Goal: Information Seeking & Learning: Learn about a topic

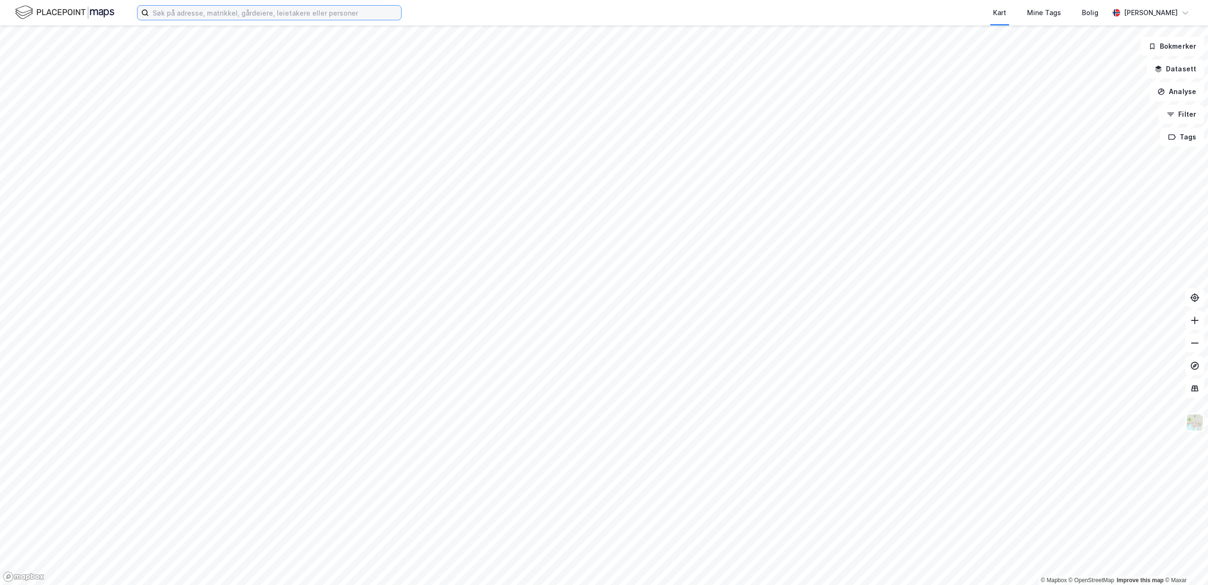
click at [310, 14] on input at bounding box center [275, 13] width 252 height 14
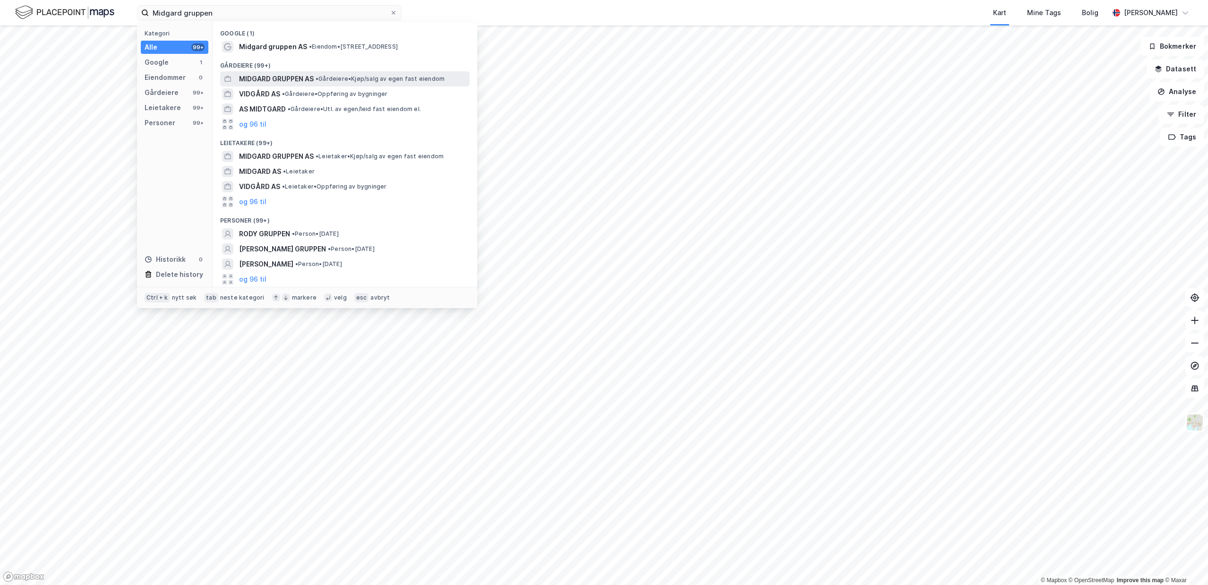
click at [332, 76] on span "• Gårdeiere • Kjøp/salg av egen fast eiendom" at bounding box center [380, 79] width 129 height 8
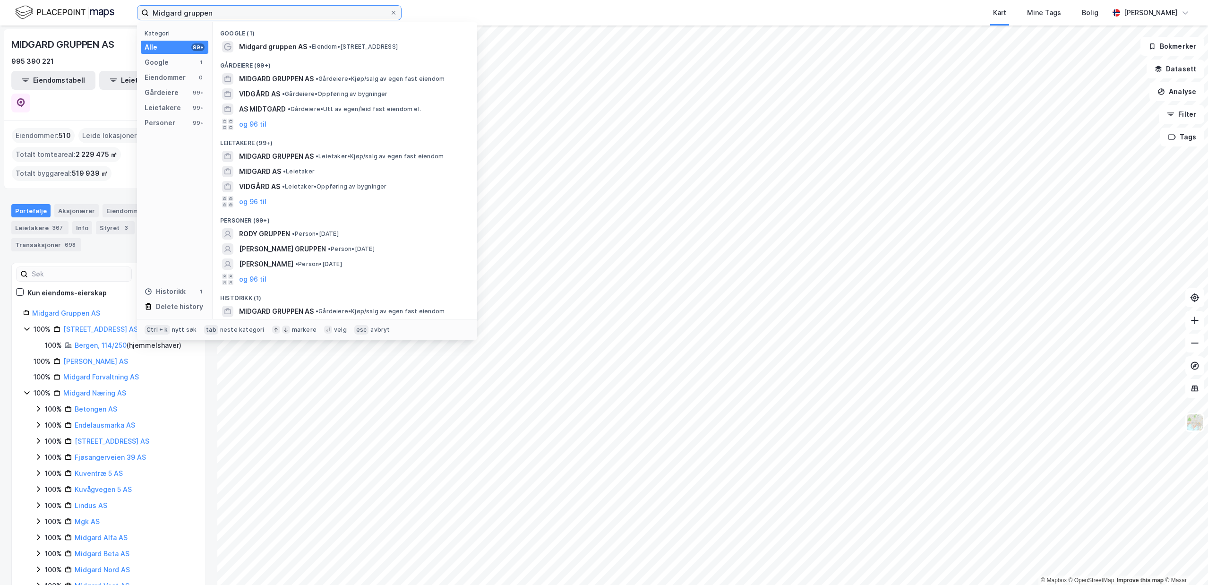
drag, startPoint x: 322, startPoint y: 16, endPoint x: -4, endPoint y: 19, distance: 326.4
click at [149, 19] on input "Midgard gruppen" at bounding box center [269, 13] width 241 height 14
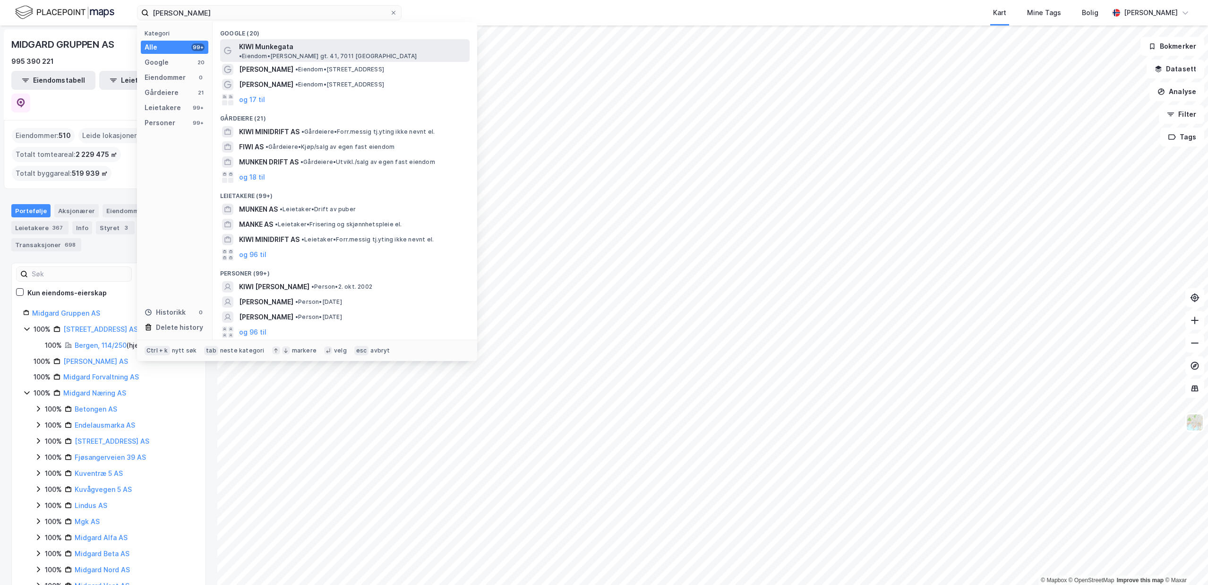
click at [299, 42] on div "KIWI Munkegata • [PERSON_NAME] gt. 41, 7011 [GEOGRAPHIC_DATA]" at bounding box center [353, 50] width 229 height 19
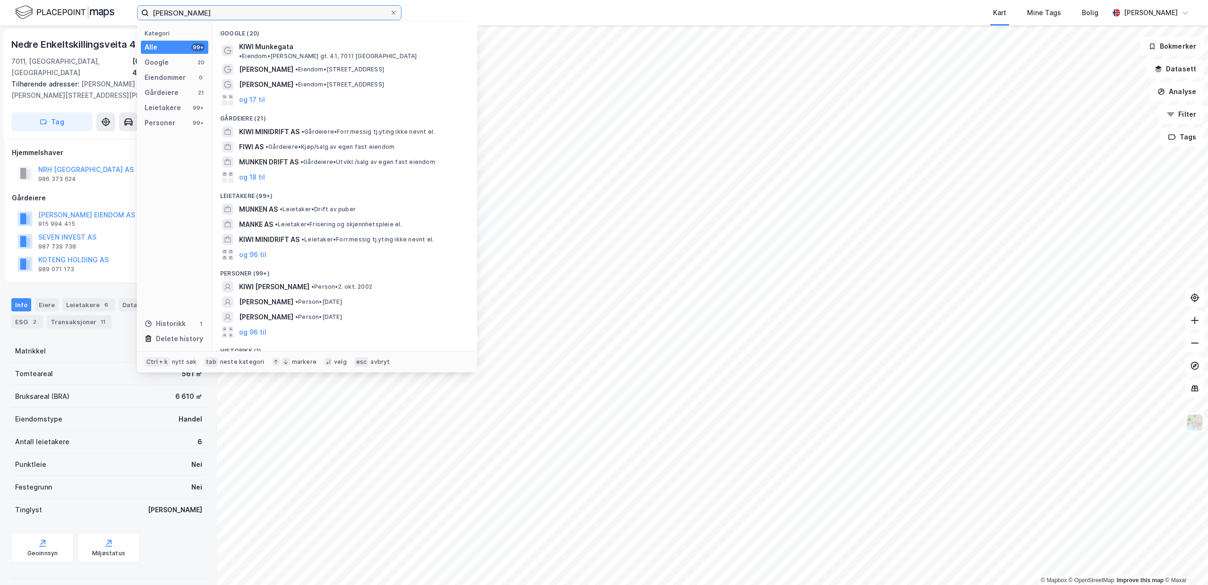
drag, startPoint x: 219, startPoint y: 15, endPoint x: 168, endPoint y: 13, distance: 51.0
click at [168, 13] on input "[PERSON_NAME]" at bounding box center [269, 13] width 241 height 14
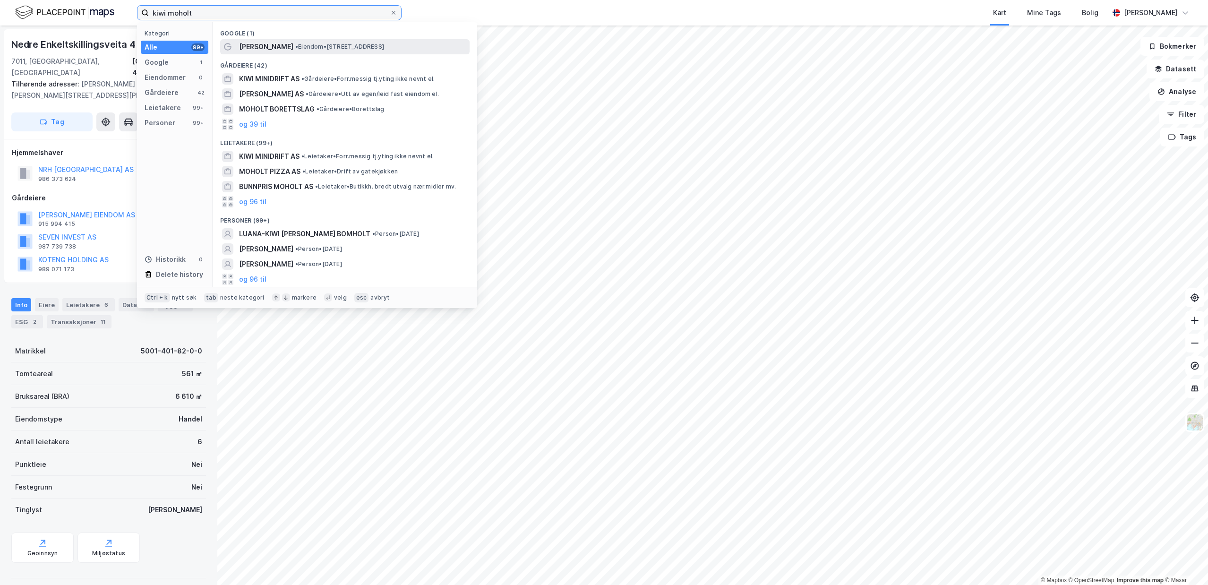
type input "kiwi moholt"
click at [295, 46] on span "• Eiendom • [STREET_ADDRESS]" at bounding box center [339, 47] width 89 height 8
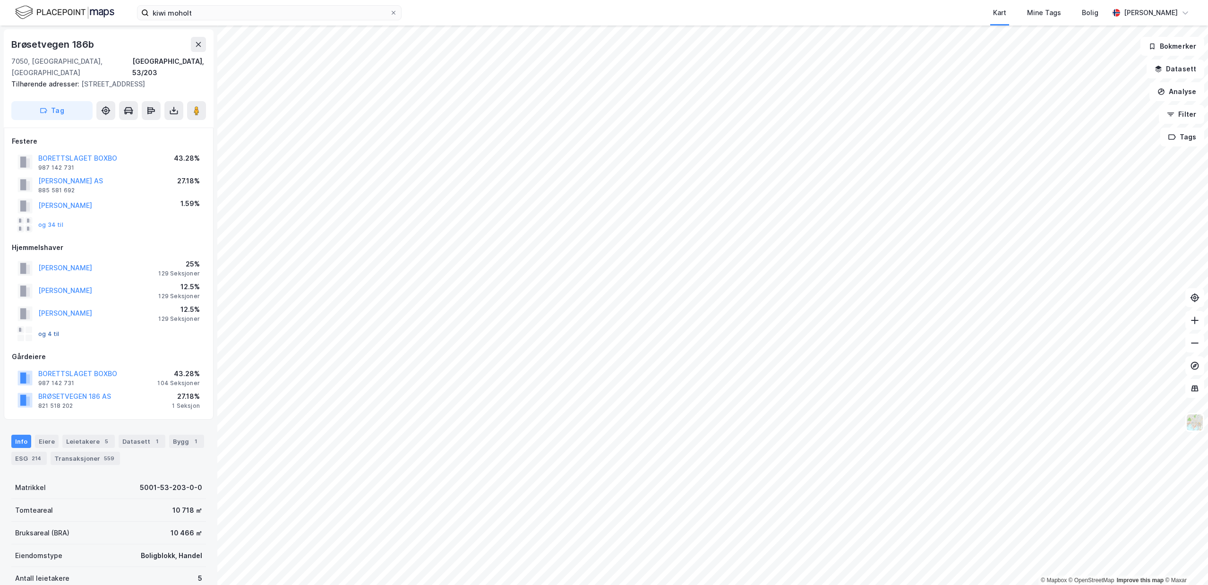
click at [0, 0] on button "og 4 til" at bounding box center [0, 0] width 0 height 0
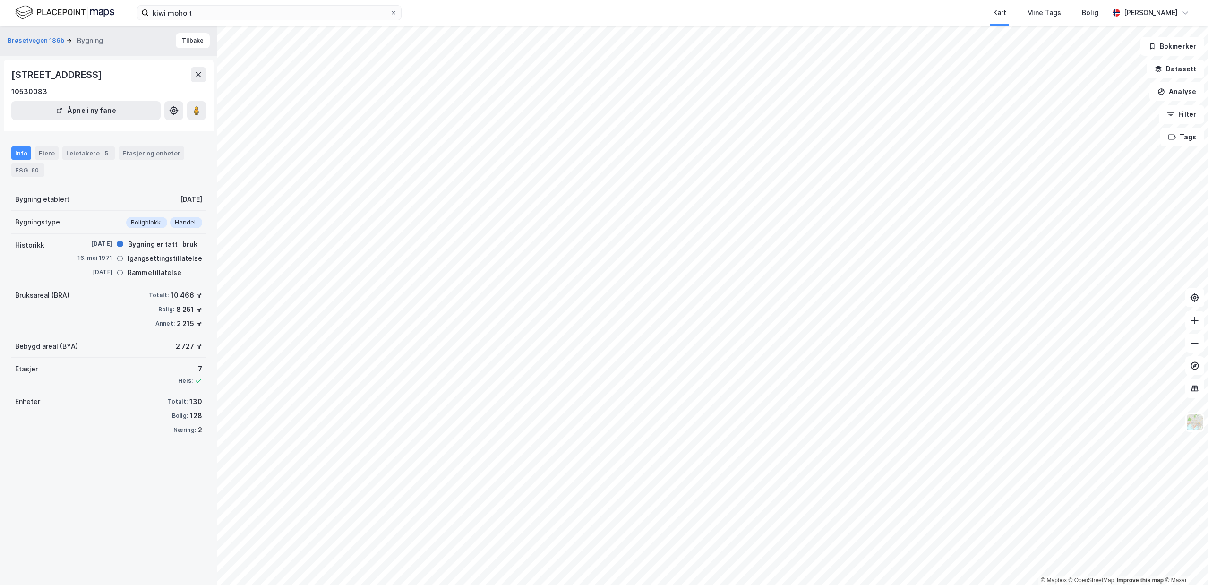
click at [56, 160] on div "Info Eiere Leietakere 5 Etasjer og enheter ESG 80" at bounding box center [108, 161] width 195 height 30
click at [47, 151] on div "Eiere" at bounding box center [47, 152] width 24 height 13
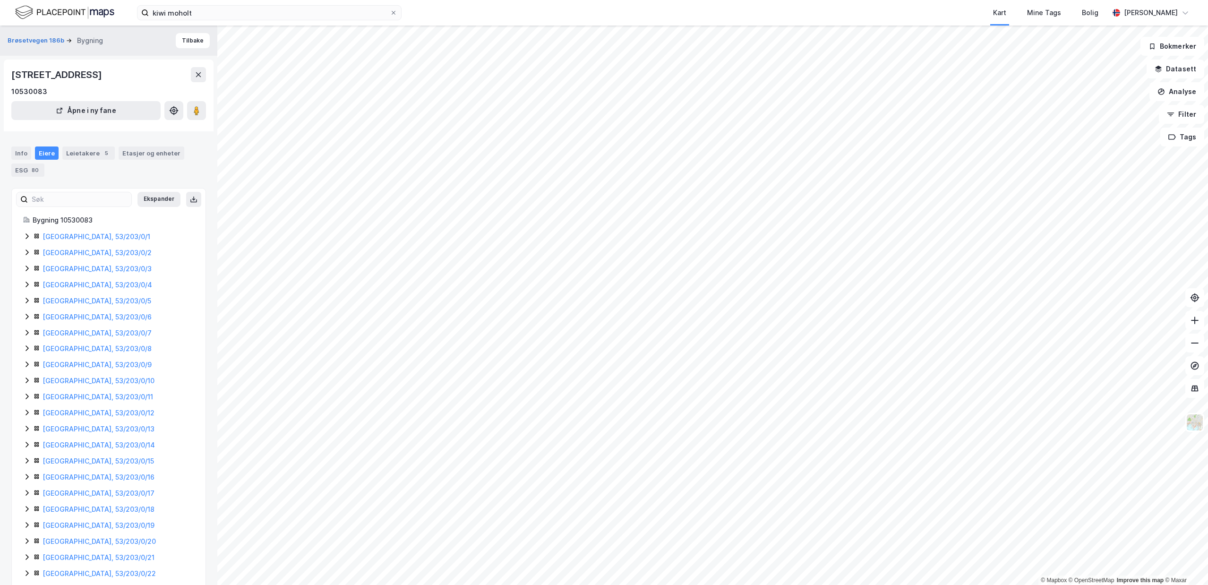
click at [24, 236] on icon at bounding box center [27, 236] width 8 height 8
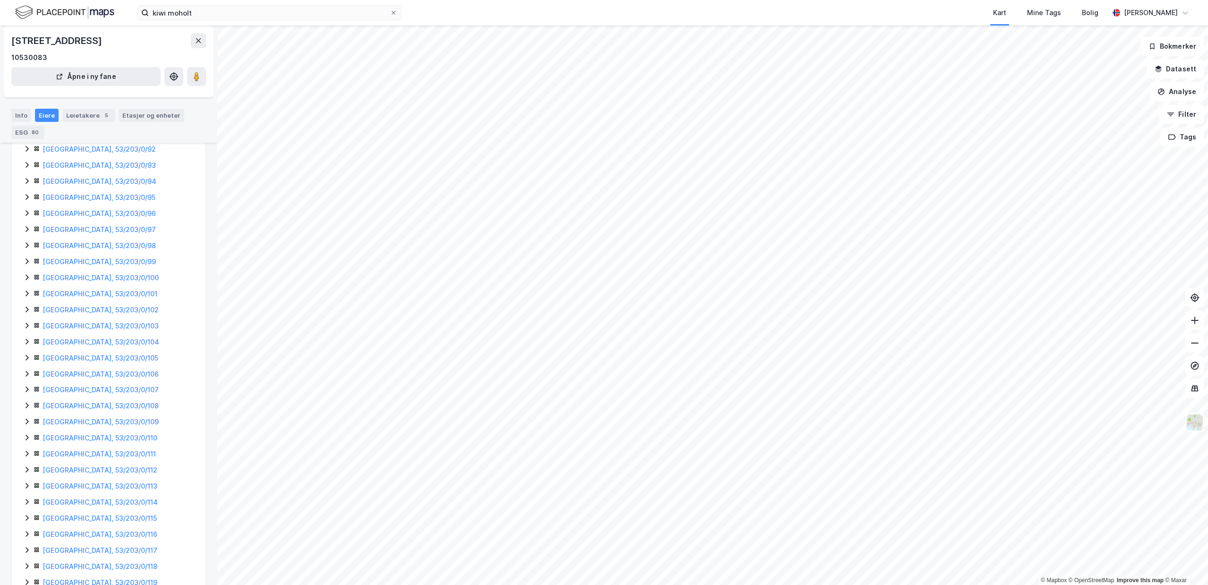
scroll to position [1970, 0]
click at [26, 554] on icon at bounding box center [27, 556] width 3 height 6
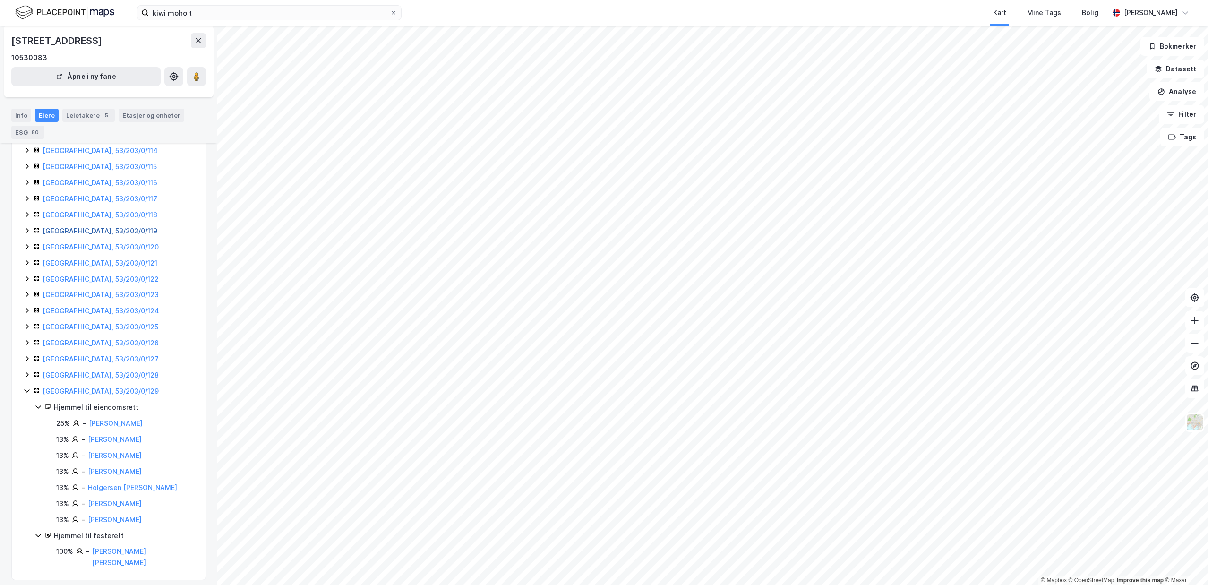
scroll to position [2130, 0]
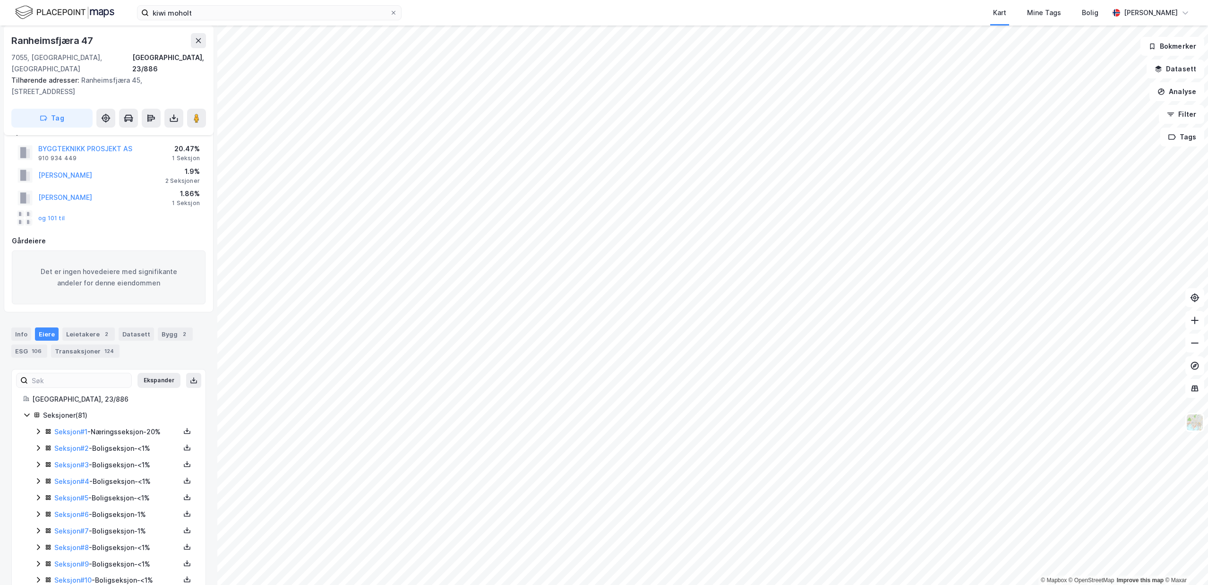
scroll to position [34, 0]
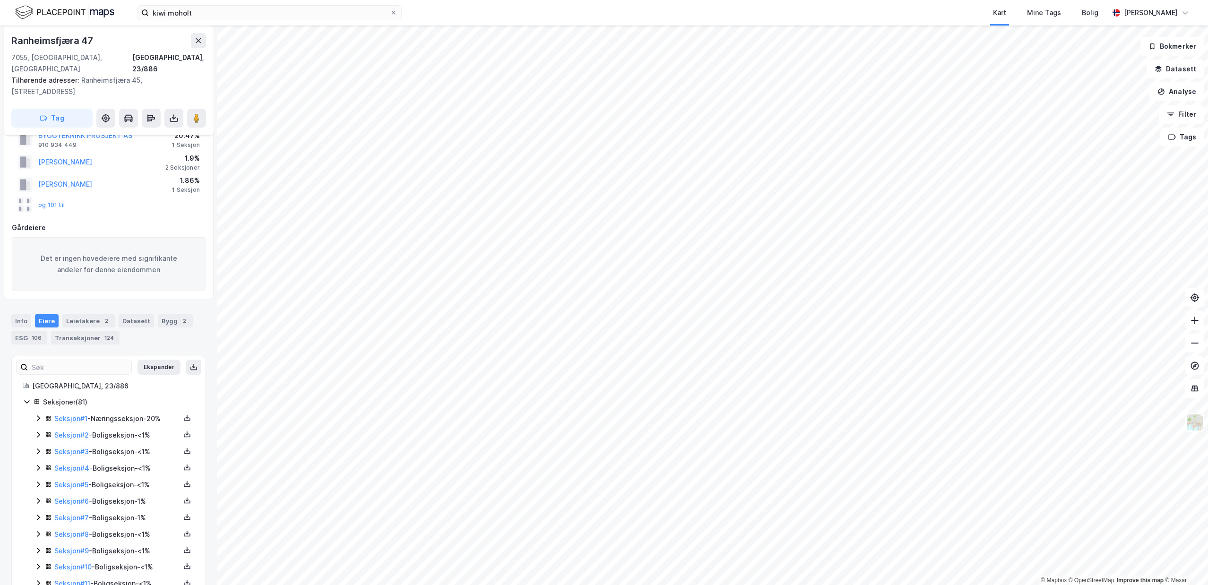
click at [39, 415] on icon at bounding box center [38, 418] width 3 height 6
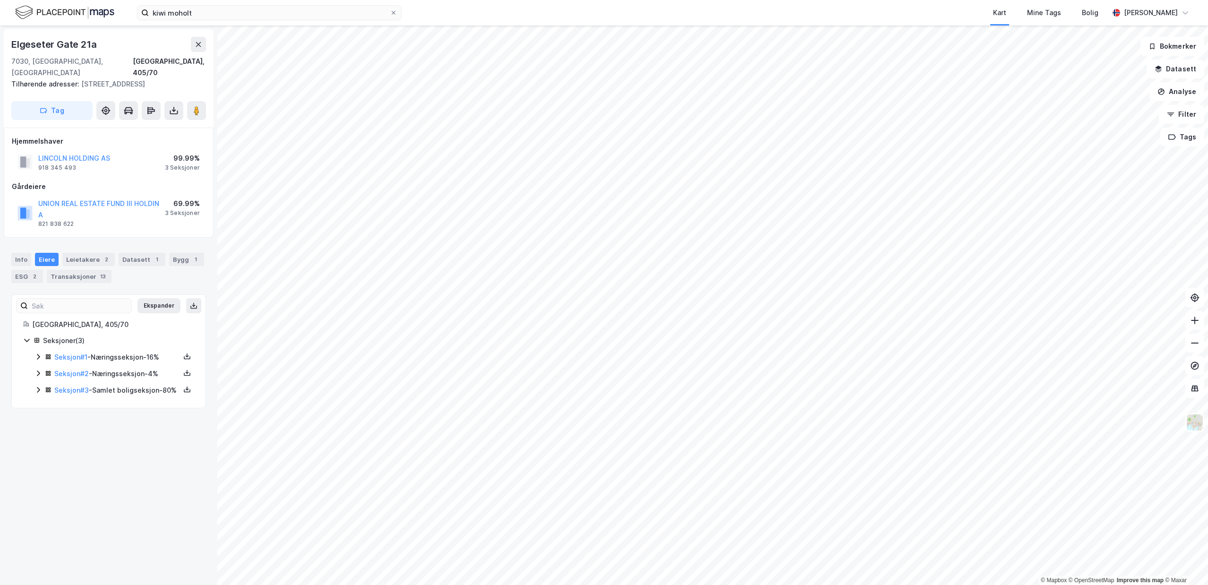
click at [38, 353] on icon at bounding box center [38, 357] width 8 height 8
click at [148, 385] on link "Lincoln Holding AS" at bounding box center [127, 389] width 61 height 8
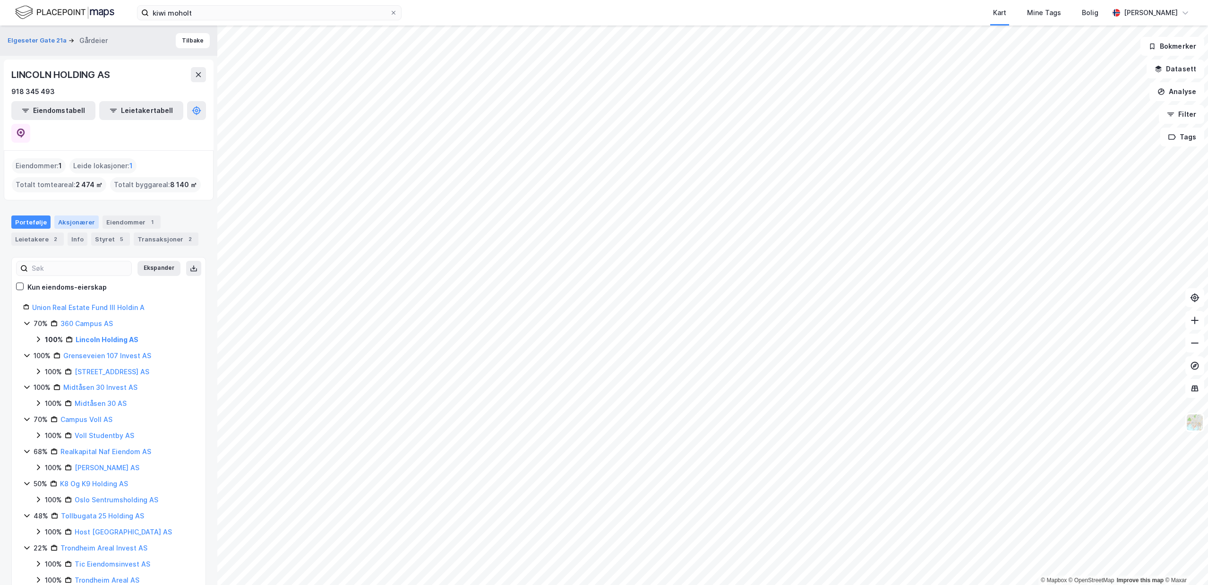
click at [59, 215] on div "Aksjonærer" at bounding box center [76, 221] width 44 height 13
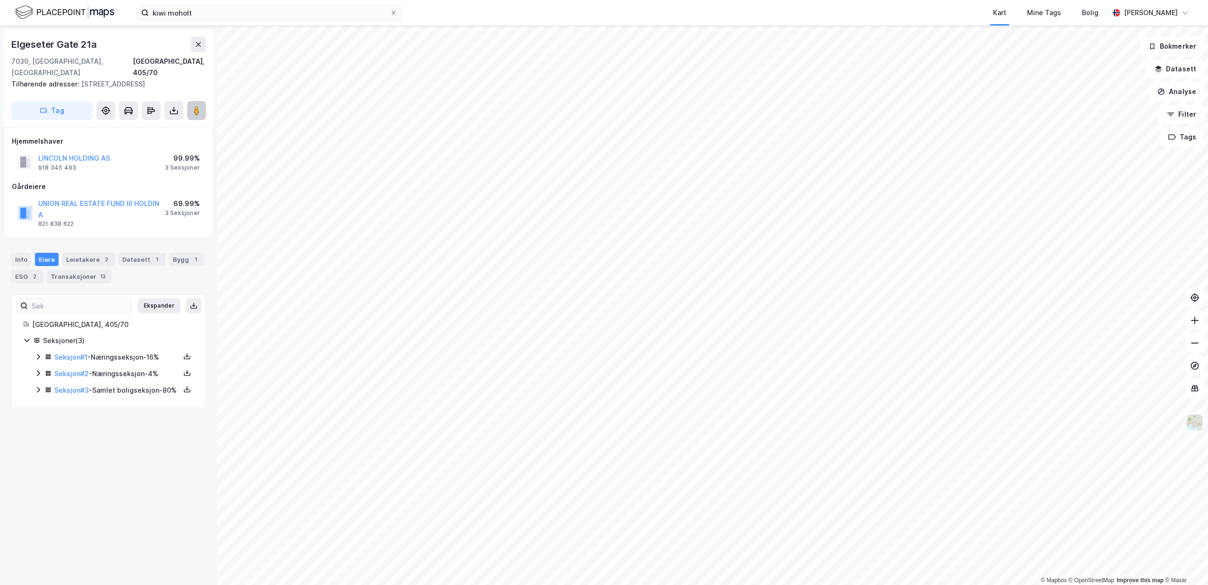
click at [193, 106] on icon at bounding box center [196, 110] width 9 height 9
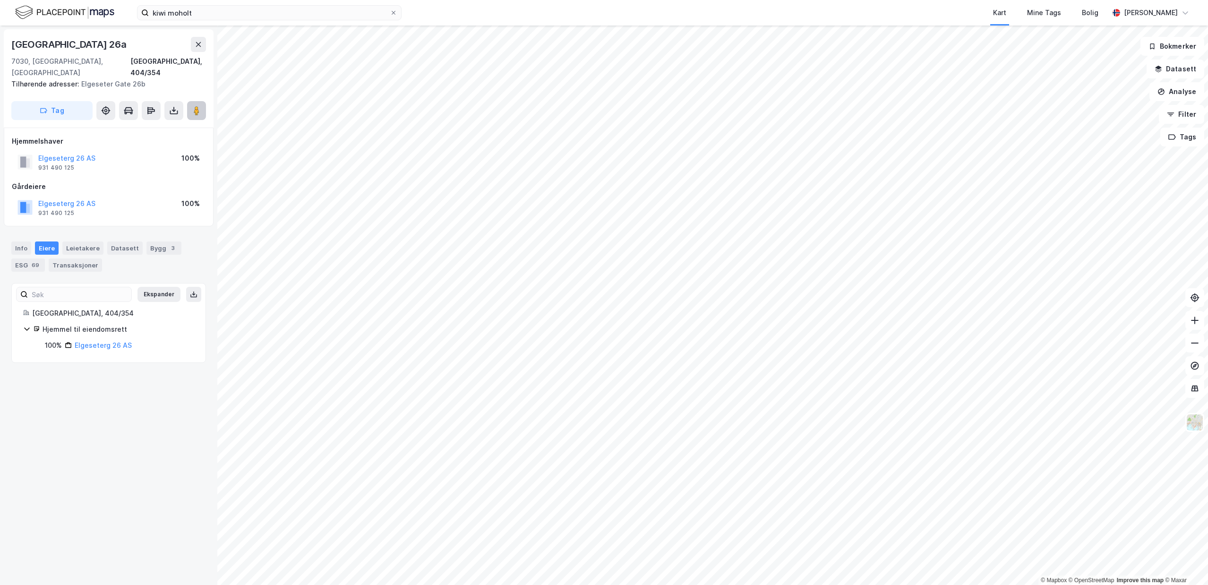
click at [197, 105] on button at bounding box center [196, 110] width 19 height 19
click at [83, 241] on div "Leietakere" at bounding box center [82, 247] width 41 height 13
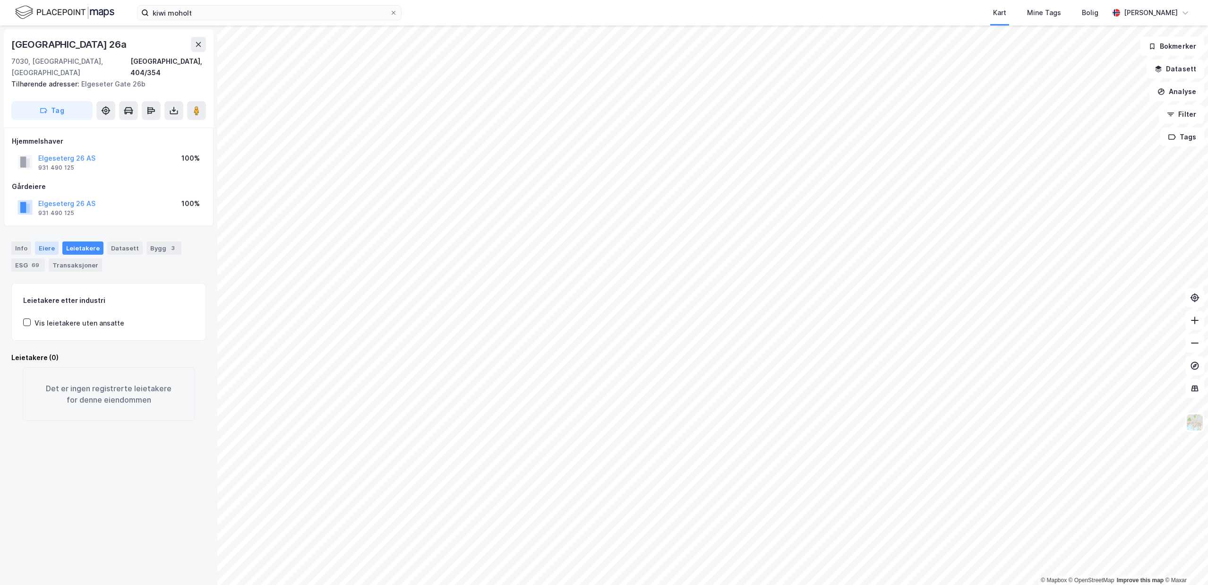
click at [42, 241] on div "Eiere" at bounding box center [47, 247] width 24 height 13
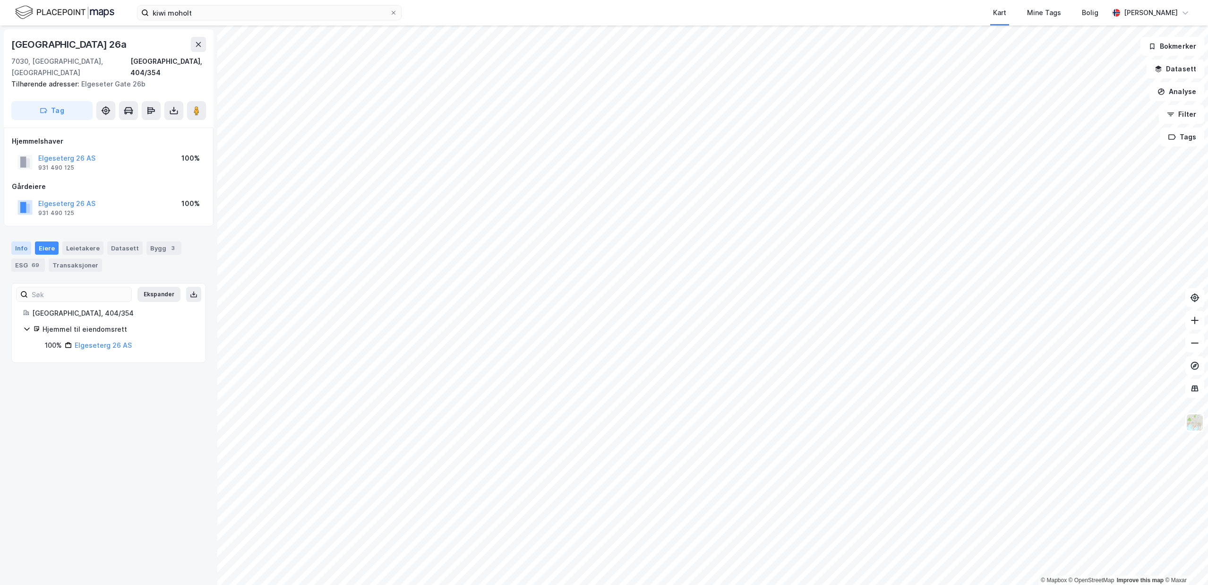
click at [20, 241] on div "Info" at bounding box center [21, 247] width 20 height 13
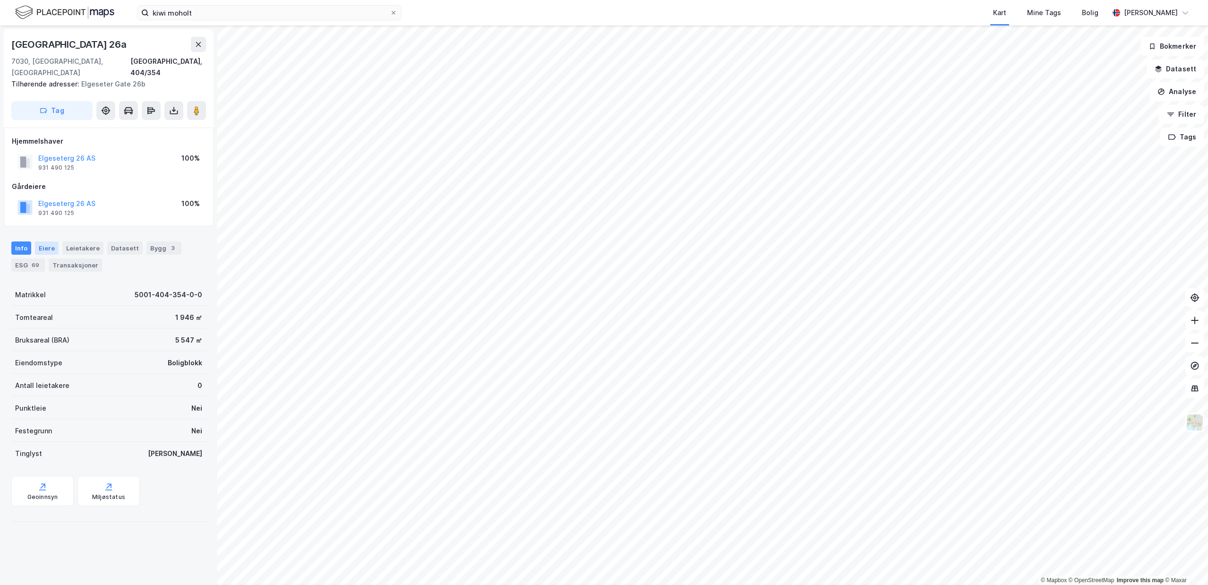
click at [53, 241] on div "Eiere" at bounding box center [47, 247] width 24 height 13
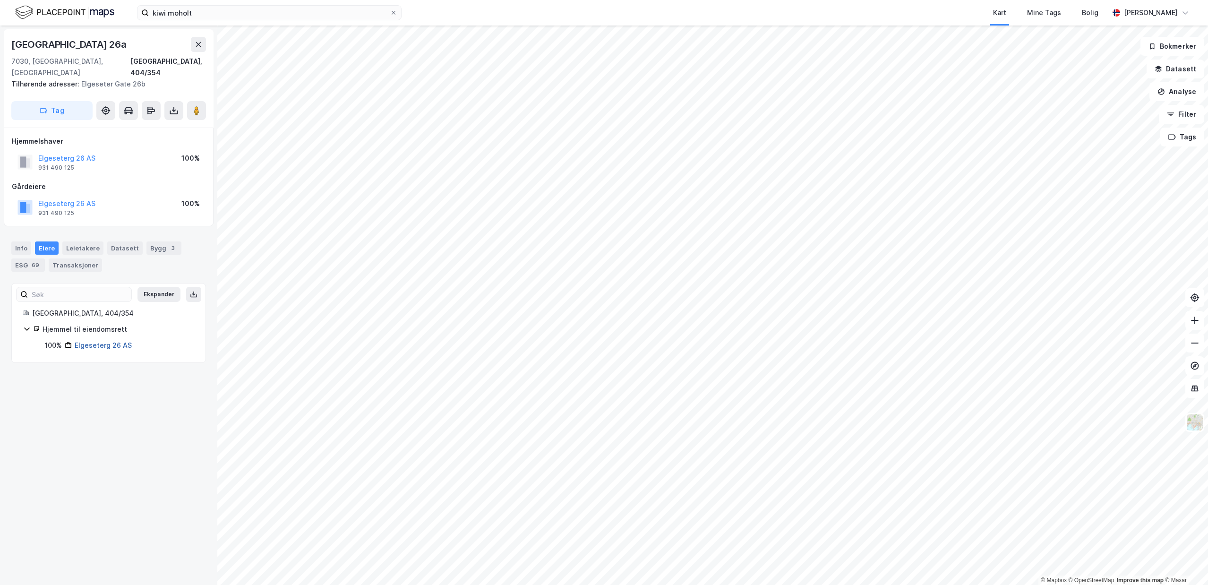
click at [111, 341] on link "Elgeseterg 26 AS" at bounding box center [103, 345] width 57 height 8
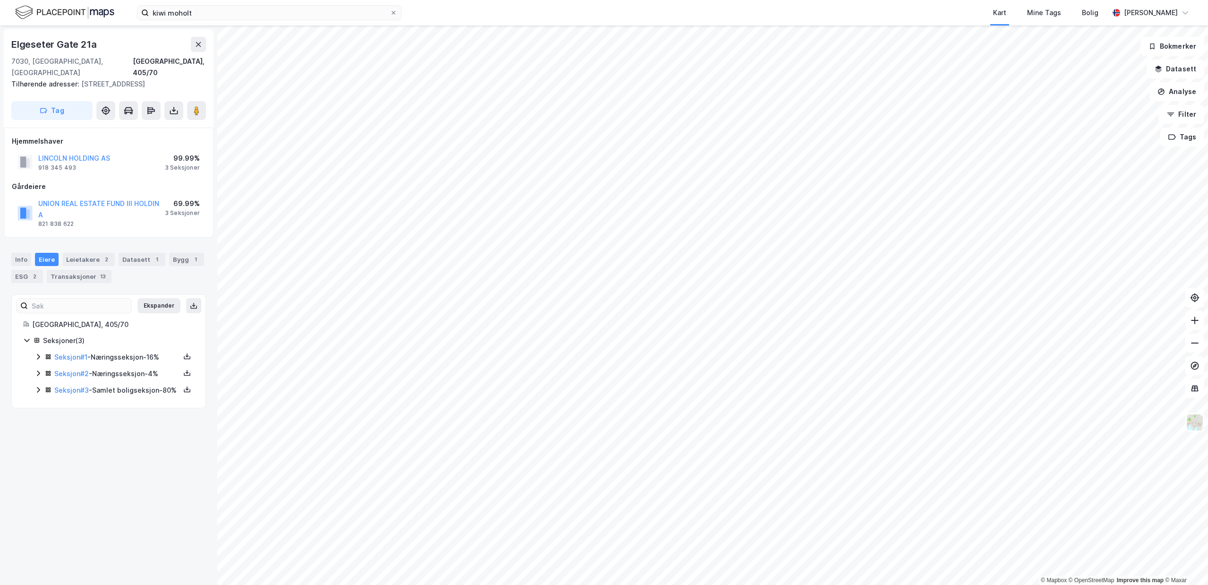
click at [36, 369] on icon at bounding box center [38, 373] width 8 height 8
click at [38, 353] on icon at bounding box center [38, 357] width 8 height 8
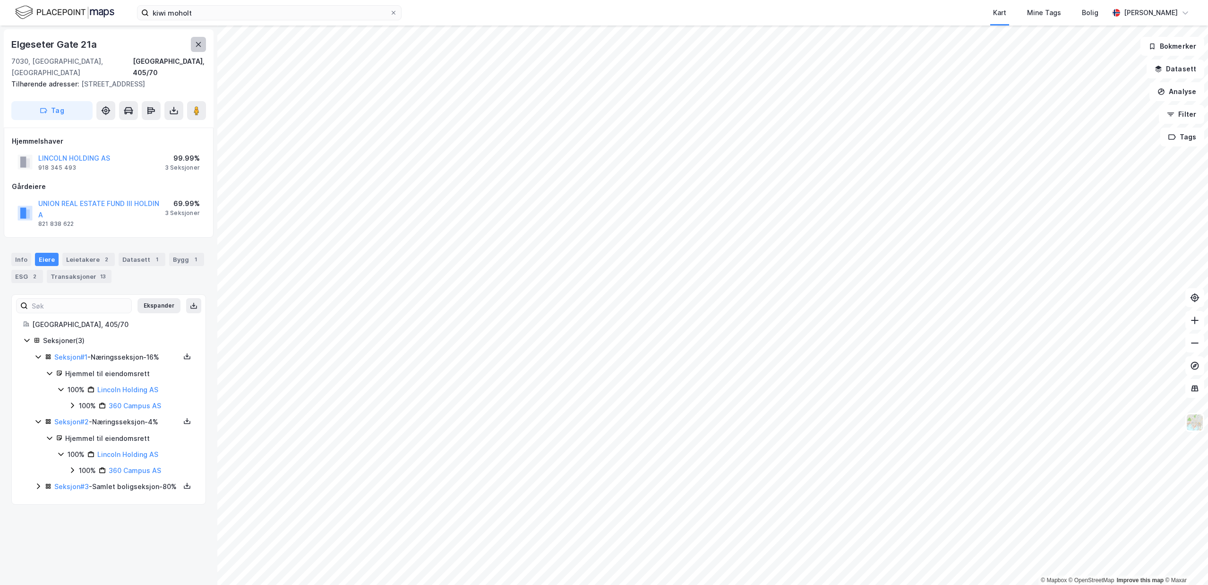
click at [202, 45] on icon at bounding box center [199, 45] width 8 height 8
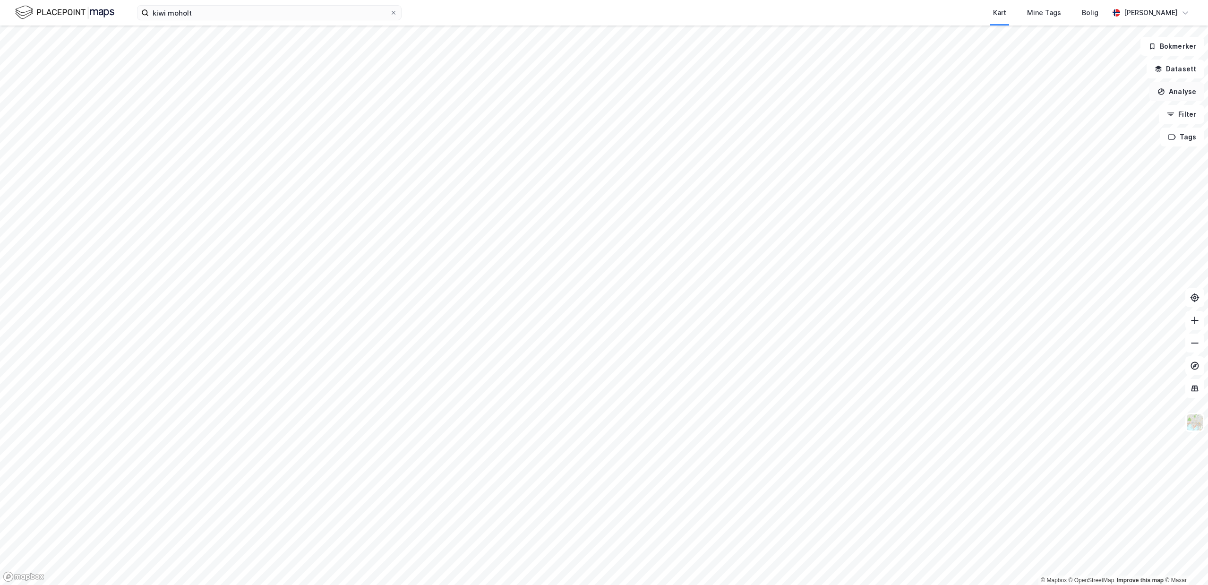
click at [1182, 89] on button "Analyse" at bounding box center [1176, 91] width 55 height 19
click at [1182, 68] on button "Datasett" at bounding box center [1175, 69] width 58 height 19
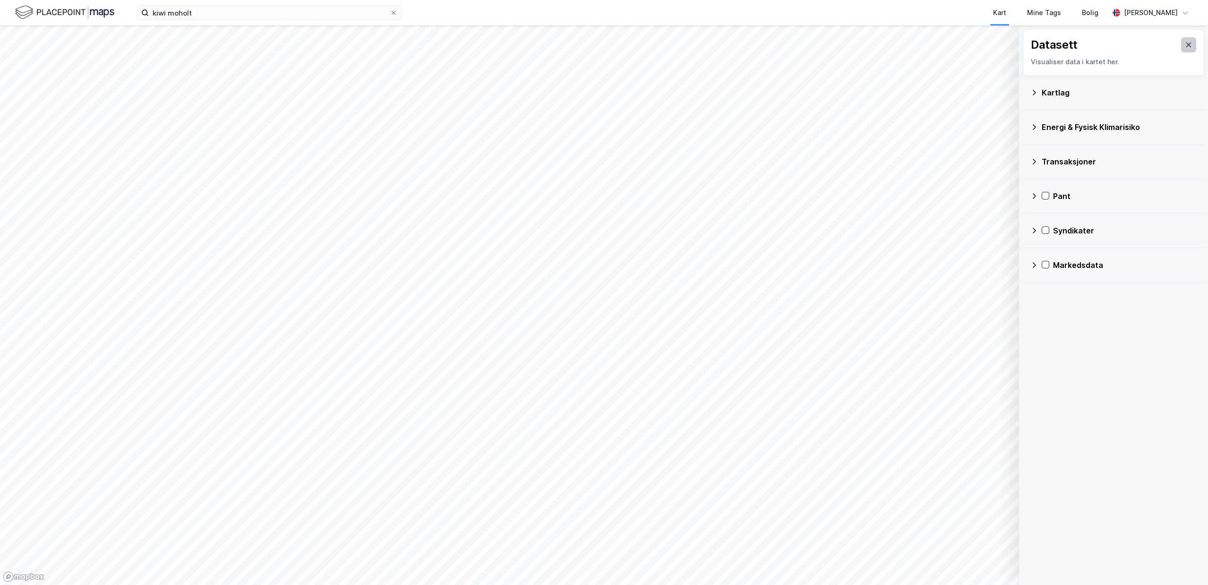
click at [1189, 41] on button at bounding box center [1188, 44] width 15 height 15
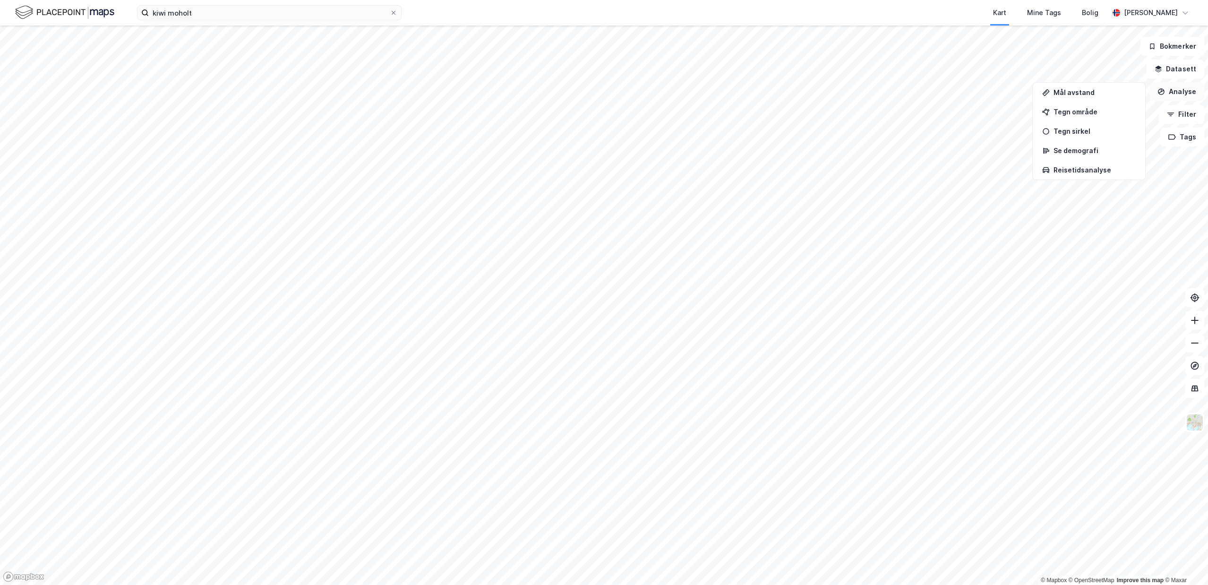
click at [1182, 99] on button "Analyse" at bounding box center [1176, 91] width 55 height 19
click at [1181, 114] on button "Filter" at bounding box center [1181, 114] width 45 height 19
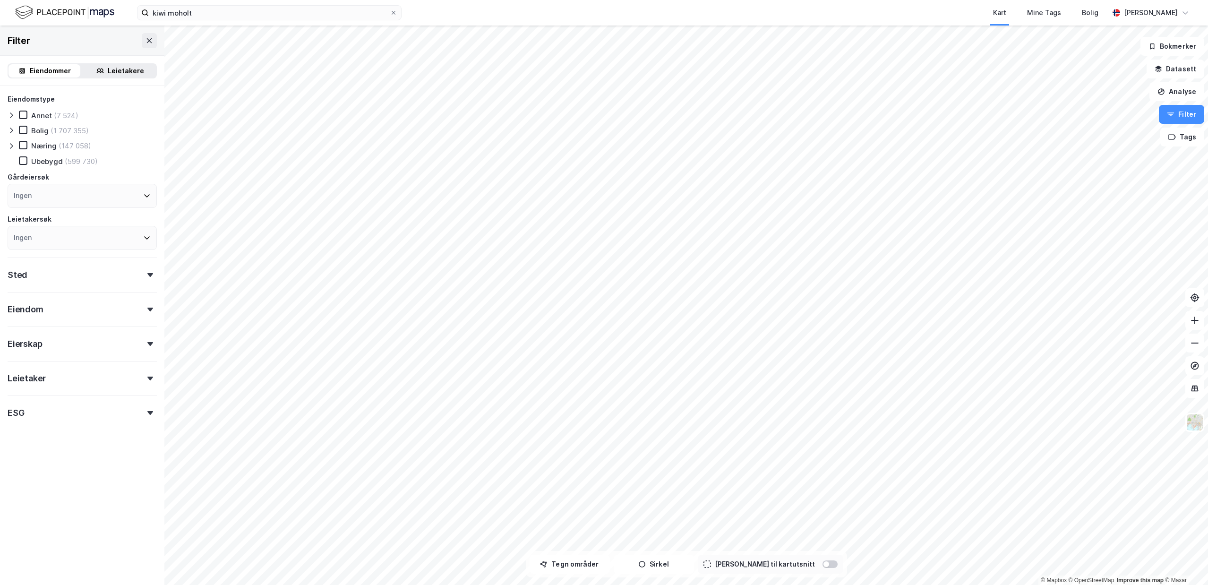
click at [58, 307] on div "Eiendom" at bounding box center [82, 305] width 149 height 27
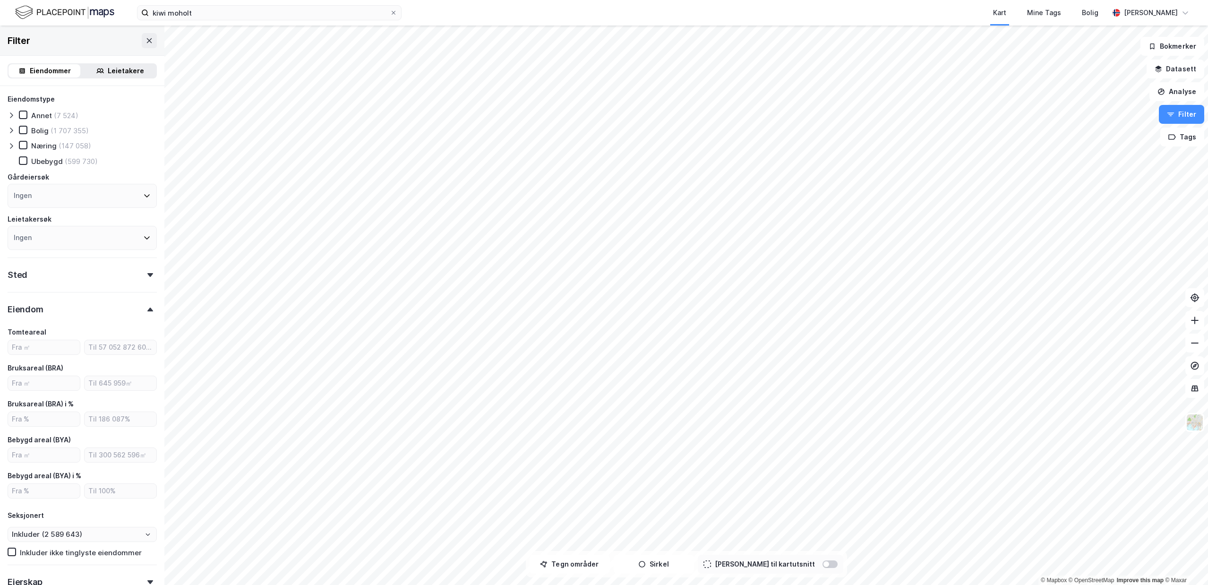
click at [58, 307] on div "Eiendom" at bounding box center [82, 305] width 149 height 27
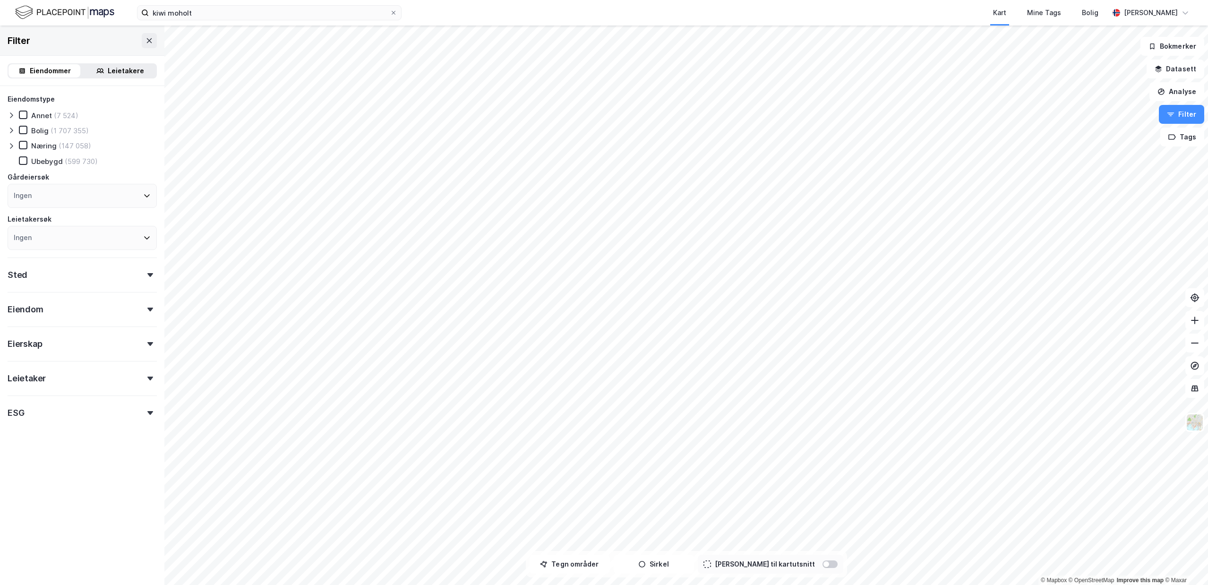
click at [48, 343] on div "Eierskap" at bounding box center [82, 339] width 149 height 27
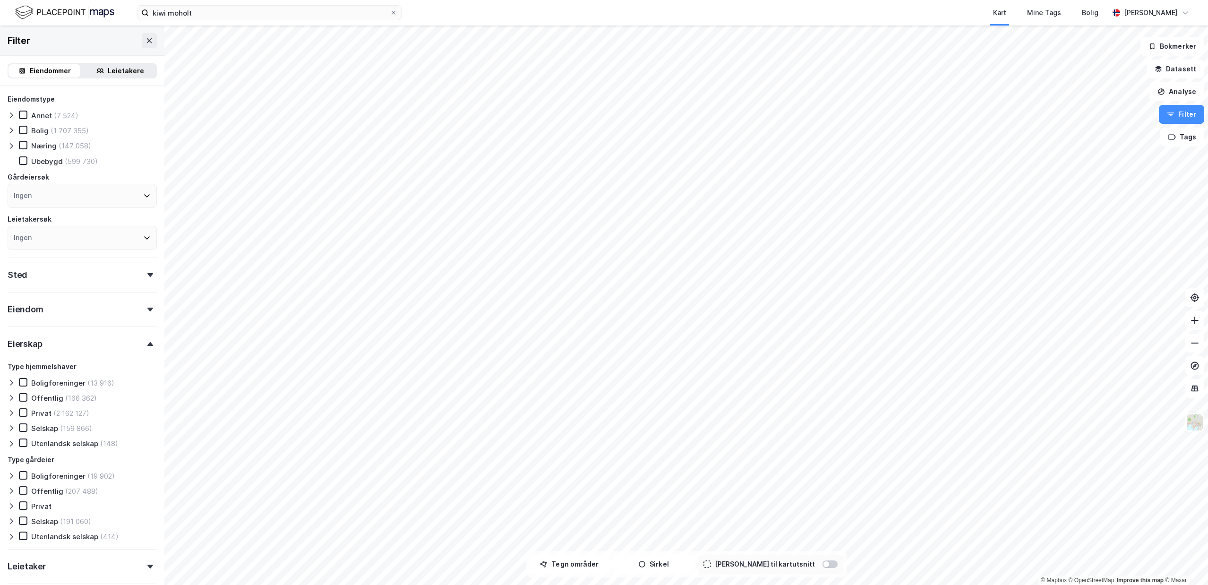
click at [48, 343] on div "Eierskap" at bounding box center [82, 339] width 149 height 27
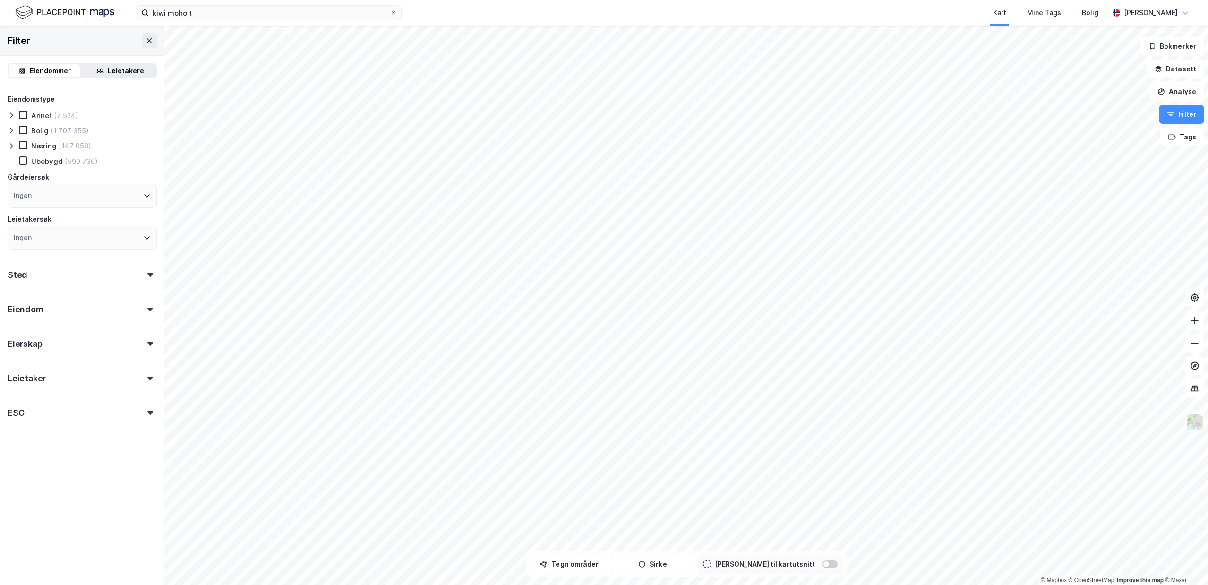
click at [68, 308] on div "Eiendom" at bounding box center [82, 305] width 149 height 27
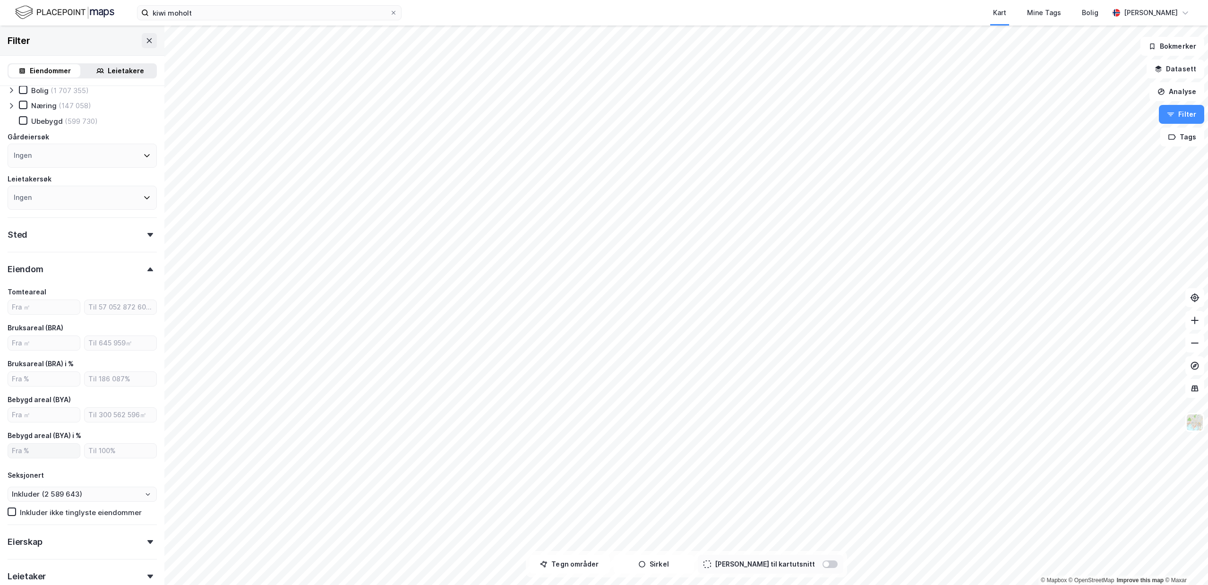
scroll to position [130, 0]
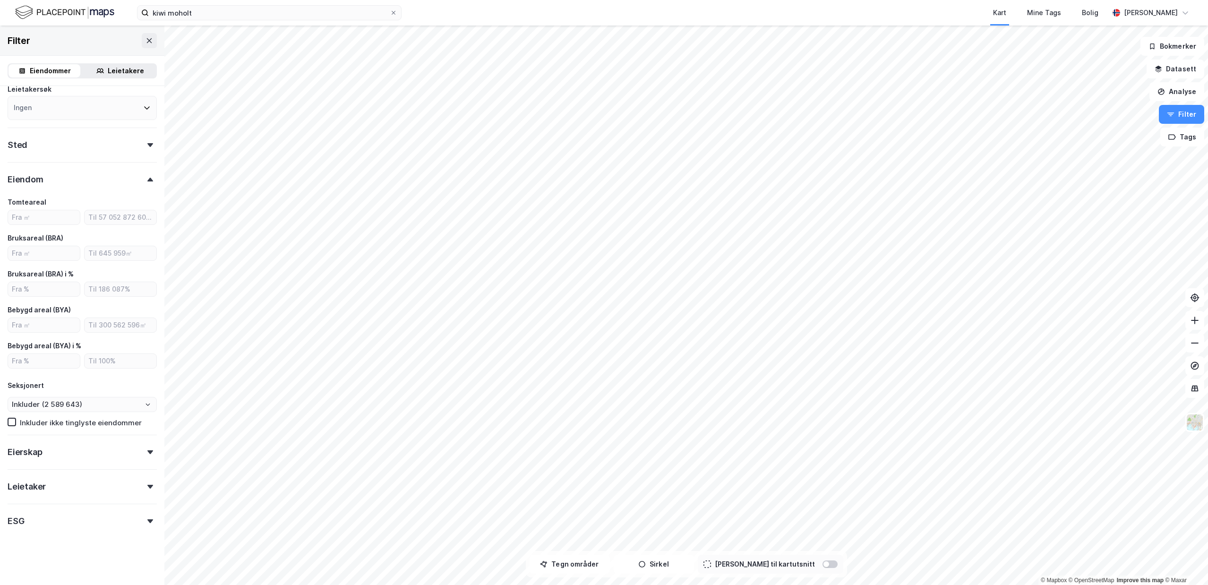
click at [116, 444] on div "Eierskap" at bounding box center [82, 448] width 149 height 27
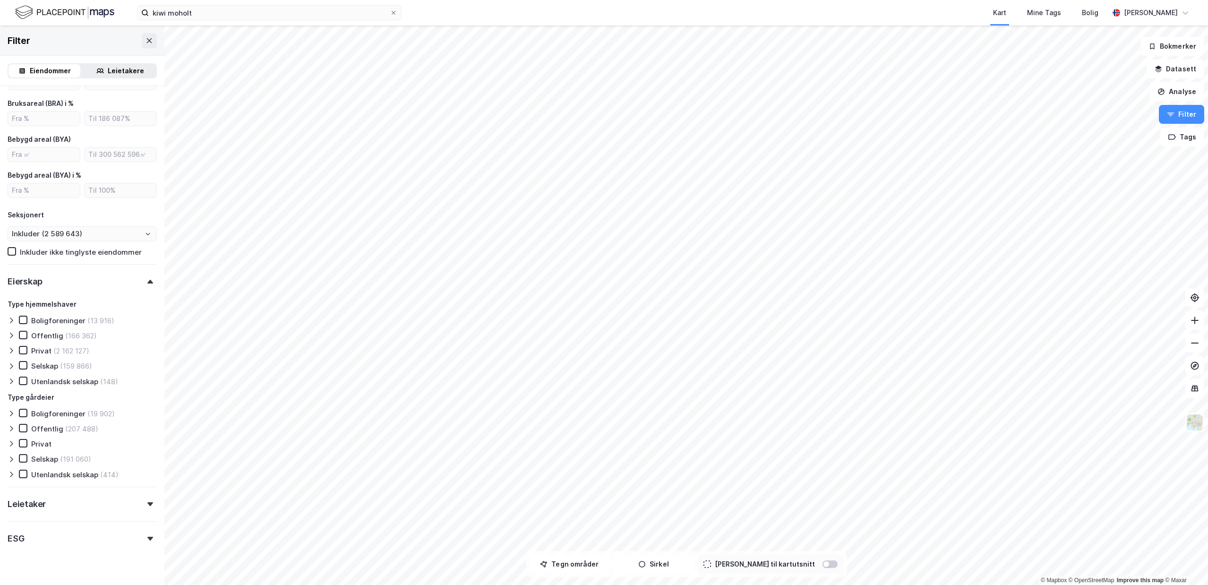
scroll to position [317, 0]
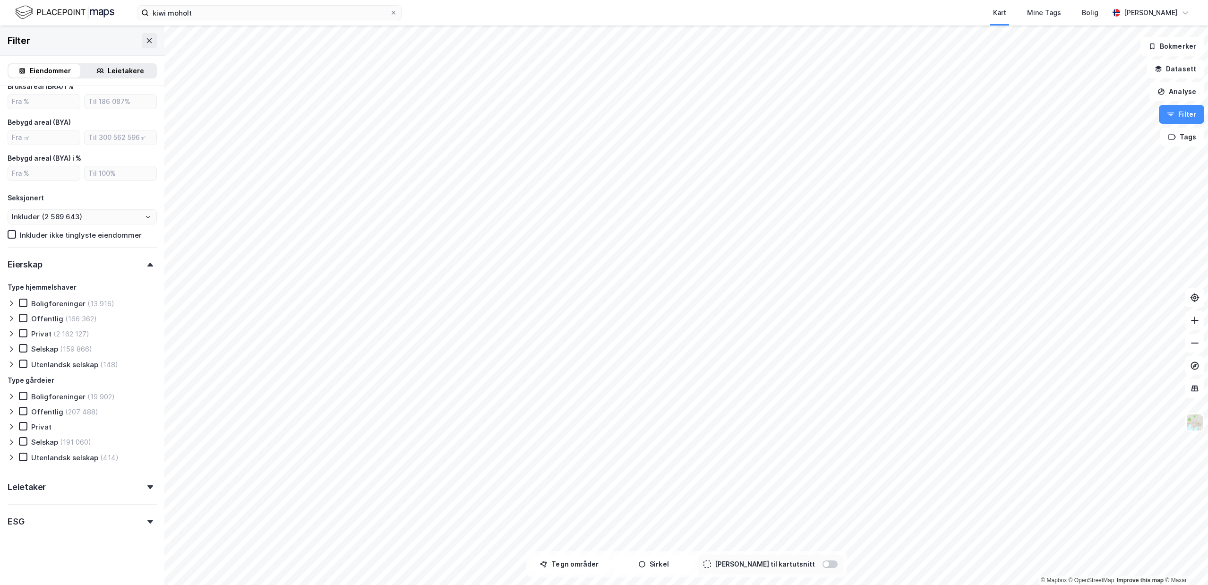
click at [14, 395] on icon at bounding box center [12, 397] width 8 height 8
click at [12, 301] on icon at bounding box center [12, 303] width 8 height 8
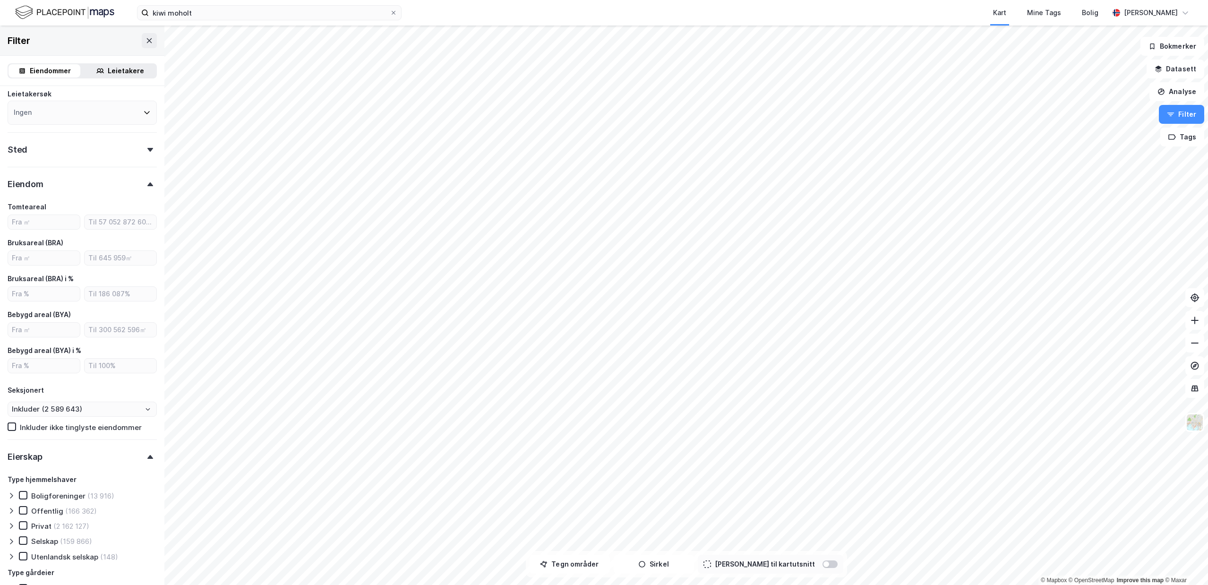
scroll to position [113, 0]
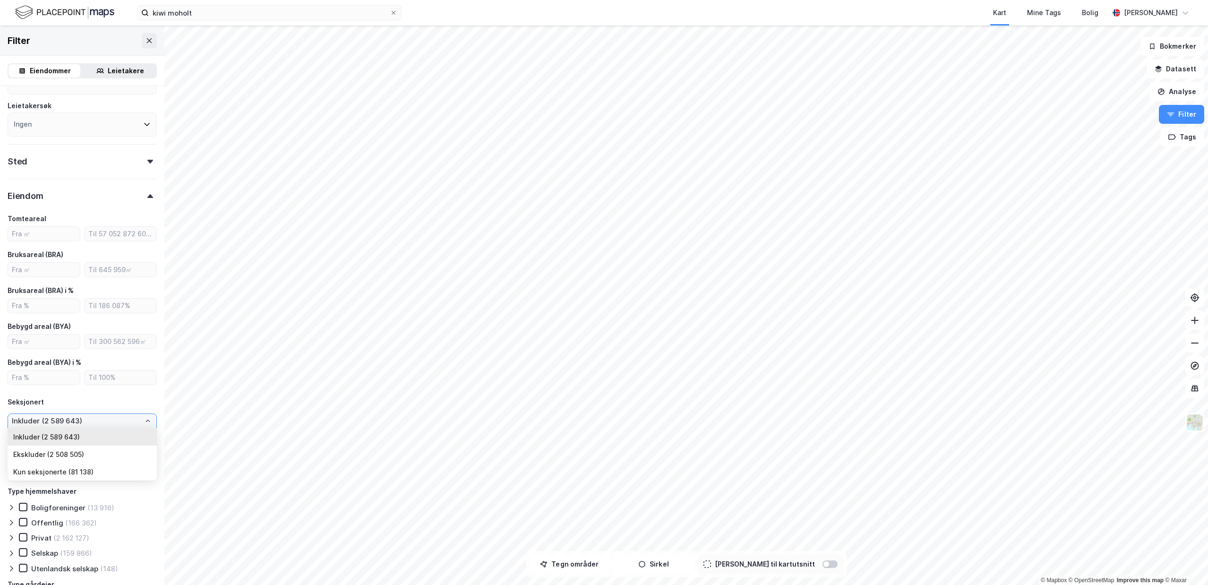
click at [119, 421] on input "Inkluder (2 589 643)" at bounding box center [82, 421] width 148 height 14
click at [95, 151] on div "Sted" at bounding box center [82, 157] width 149 height 27
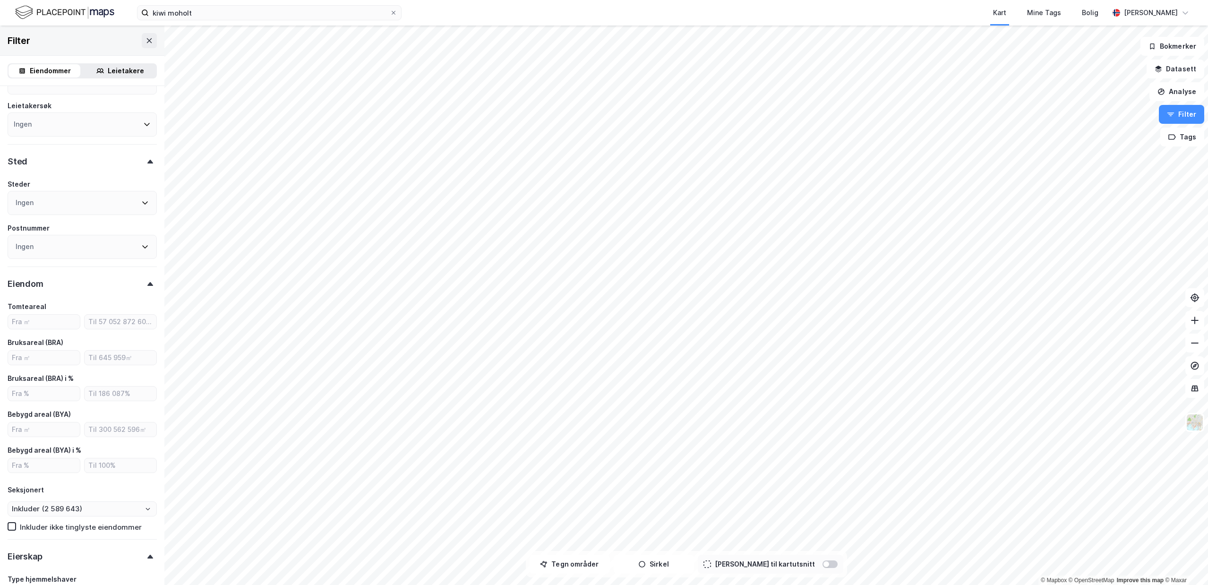
click at [94, 154] on div "Sted" at bounding box center [82, 157] width 149 height 27
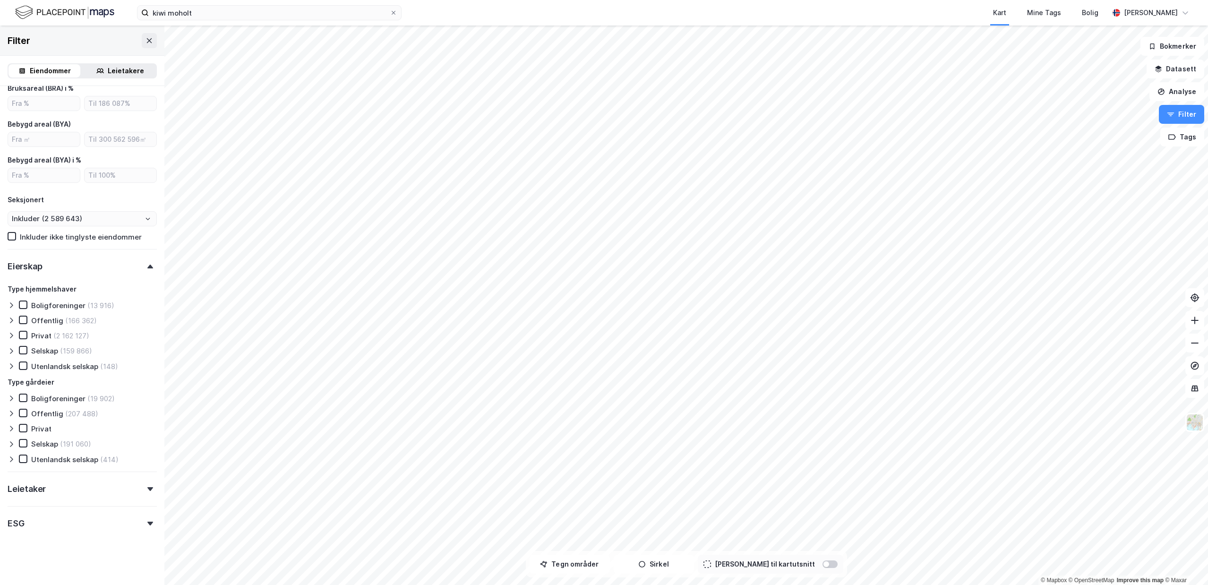
scroll to position [317, 0]
click at [83, 477] on div "Leietaker" at bounding box center [82, 483] width 149 height 27
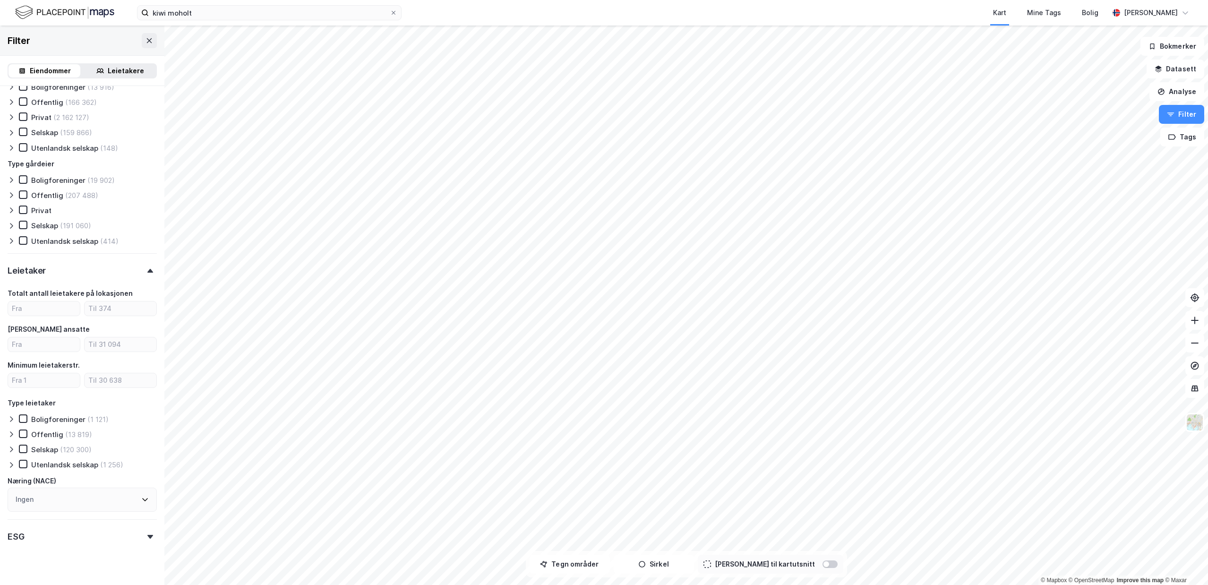
scroll to position [549, 0]
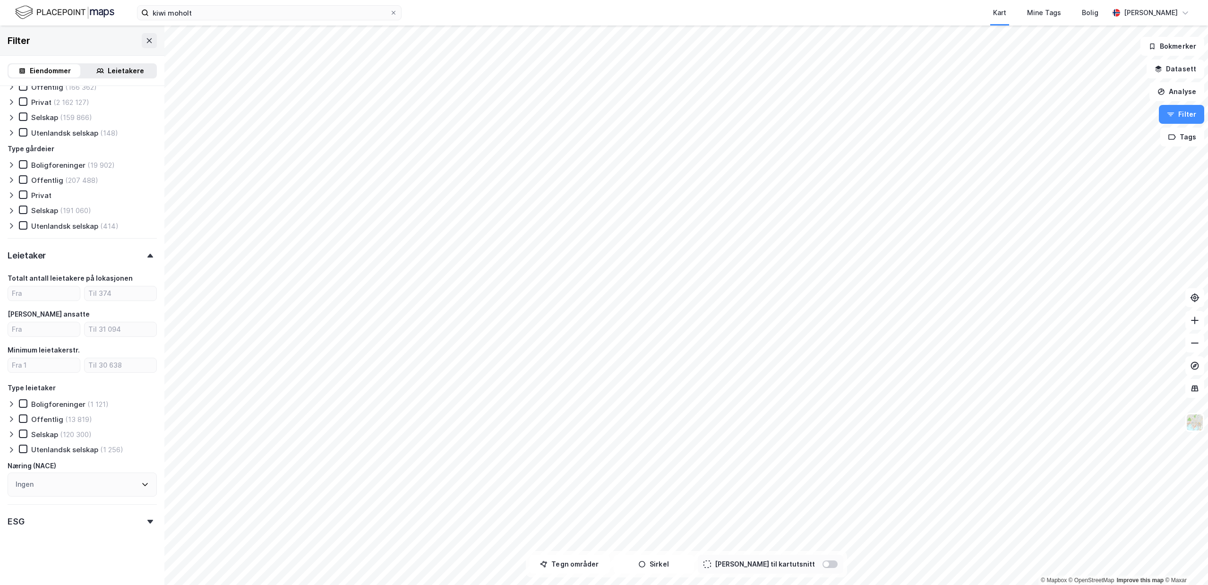
click at [83, 481] on div "Ingen" at bounding box center [82, 484] width 149 height 24
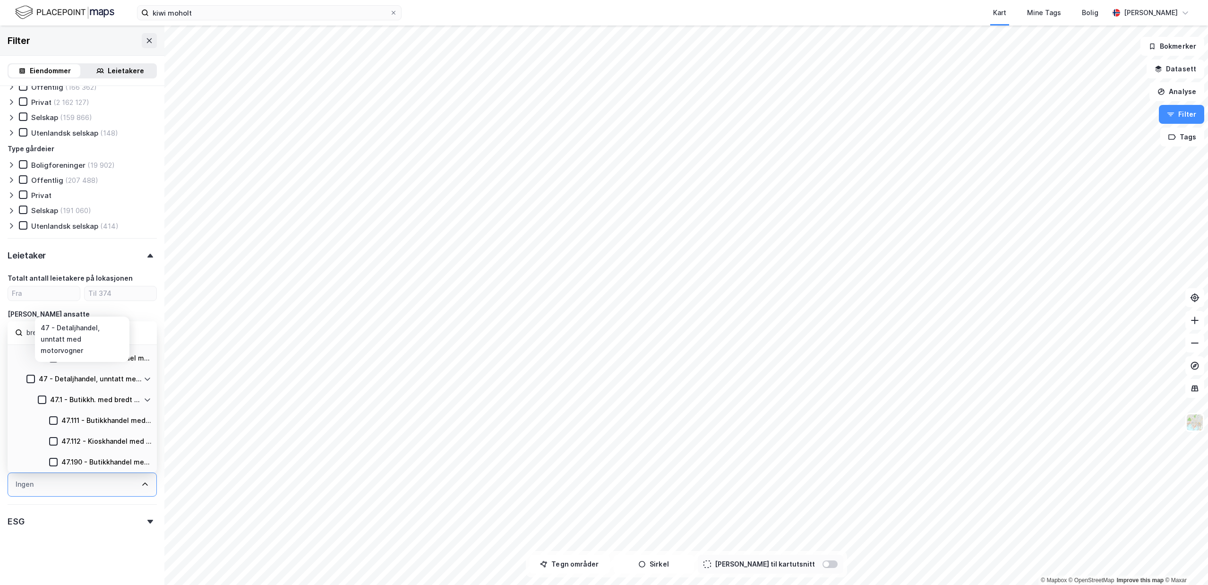
scroll to position [136, 0]
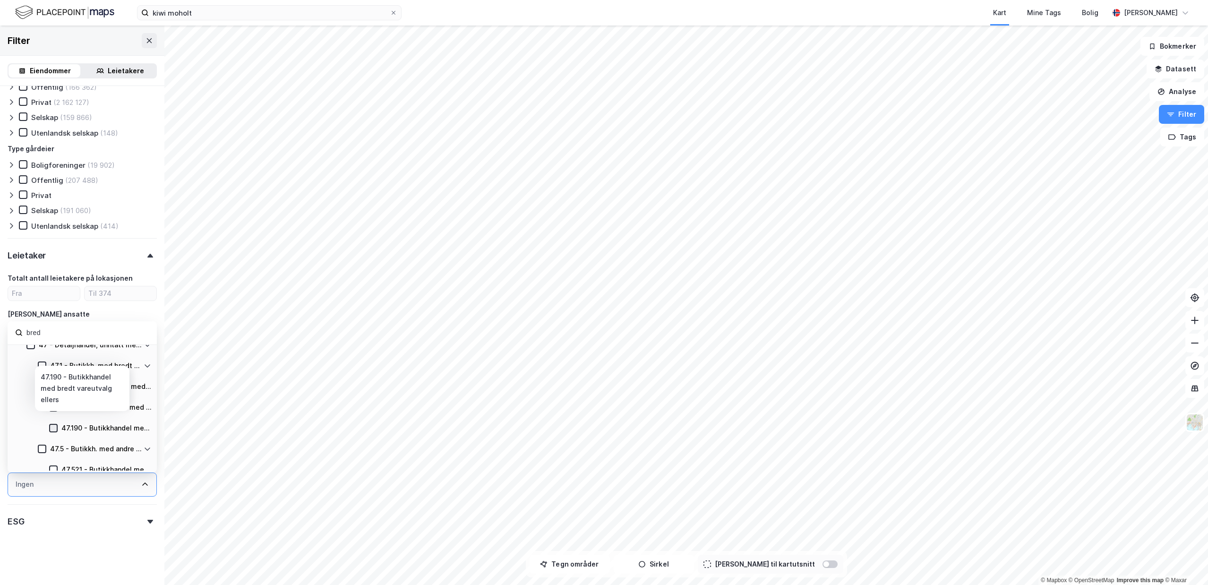
type input "bred"
click at [53, 428] on icon at bounding box center [53, 427] width 5 height 3
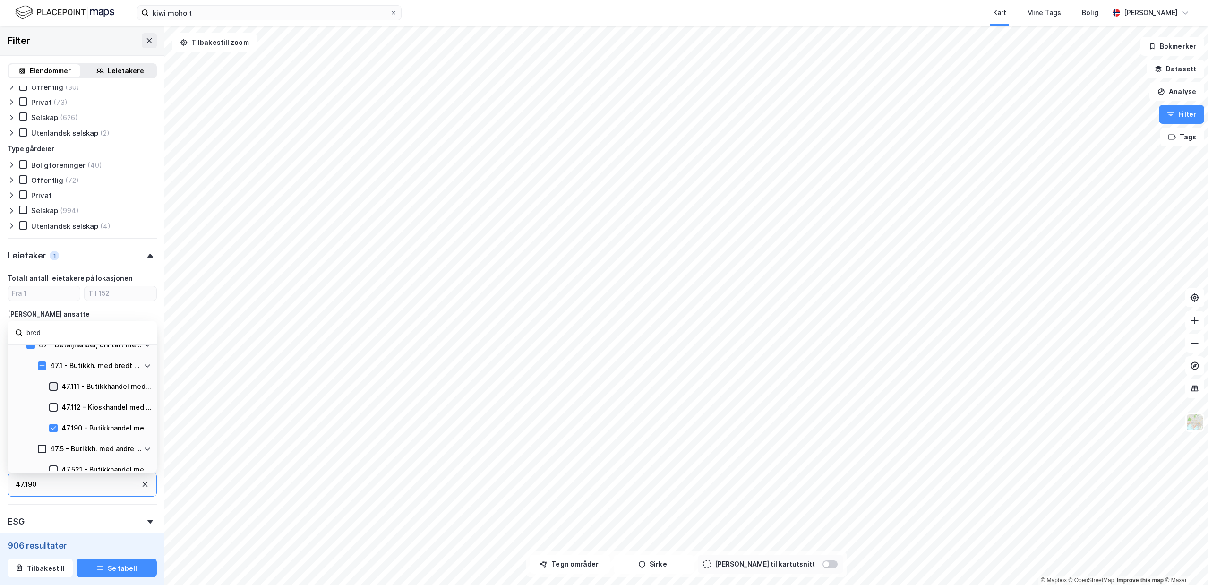
click at [53, 383] on icon at bounding box center [53, 386] width 7 height 7
type input "Inkluder (5 073)"
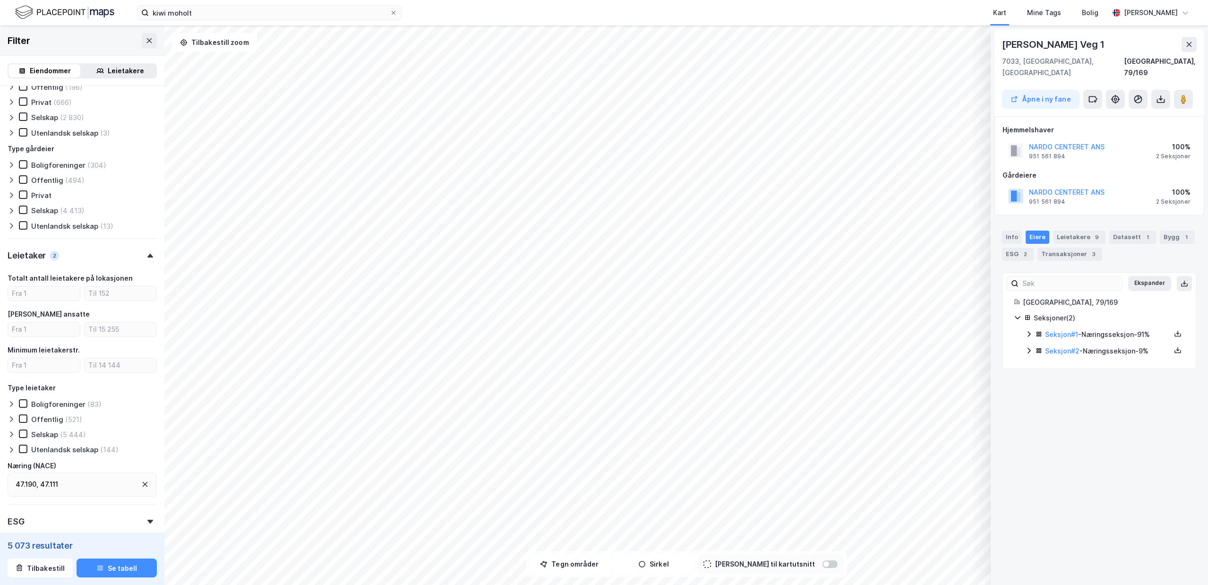
click at [1028, 330] on icon at bounding box center [1029, 334] width 8 height 8
click at [1032, 379] on icon at bounding box center [1029, 383] width 8 height 8
click at [598, 559] on div "© Mapbox © OpenStreetMap Improve this map © Maxar [STREET_ADDRESS], 73/138 Åpne…" at bounding box center [604, 305] width 1208 height 559
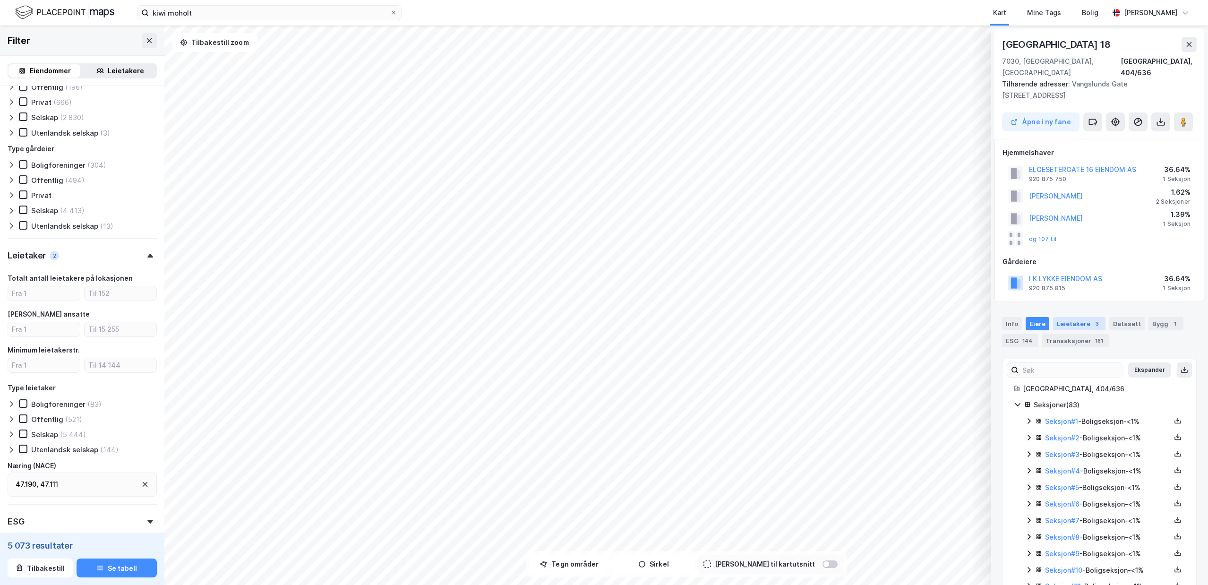
click at [1066, 317] on div "Leietakere 3" at bounding box center [1079, 323] width 52 height 13
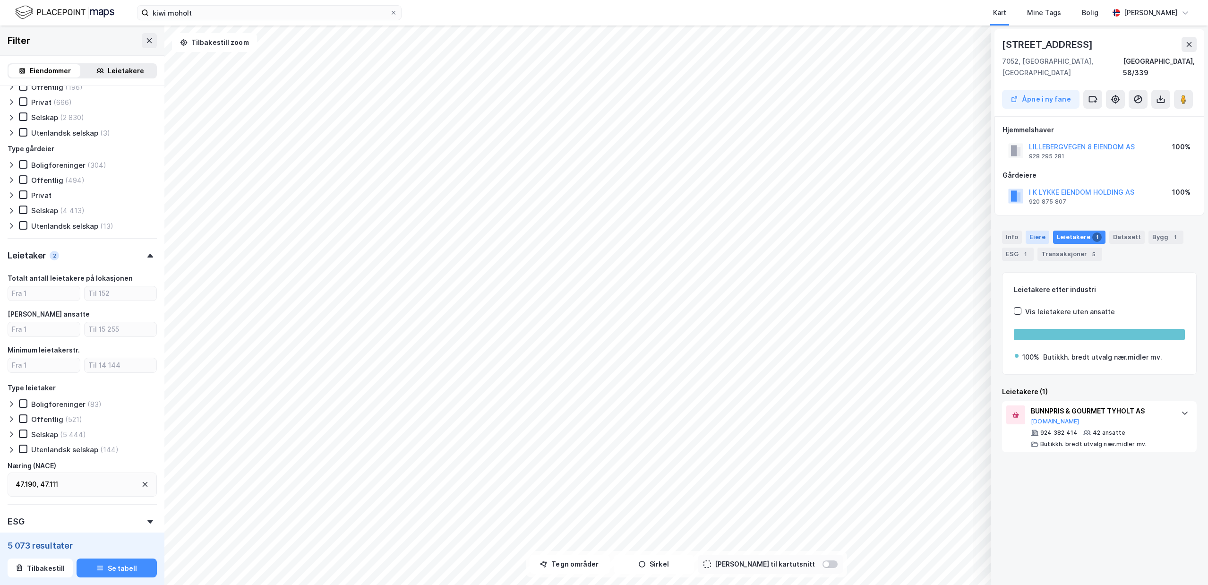
click at [1033, 231] on div "Eiere" at bounding box center [1038, 237] width 24 height 13
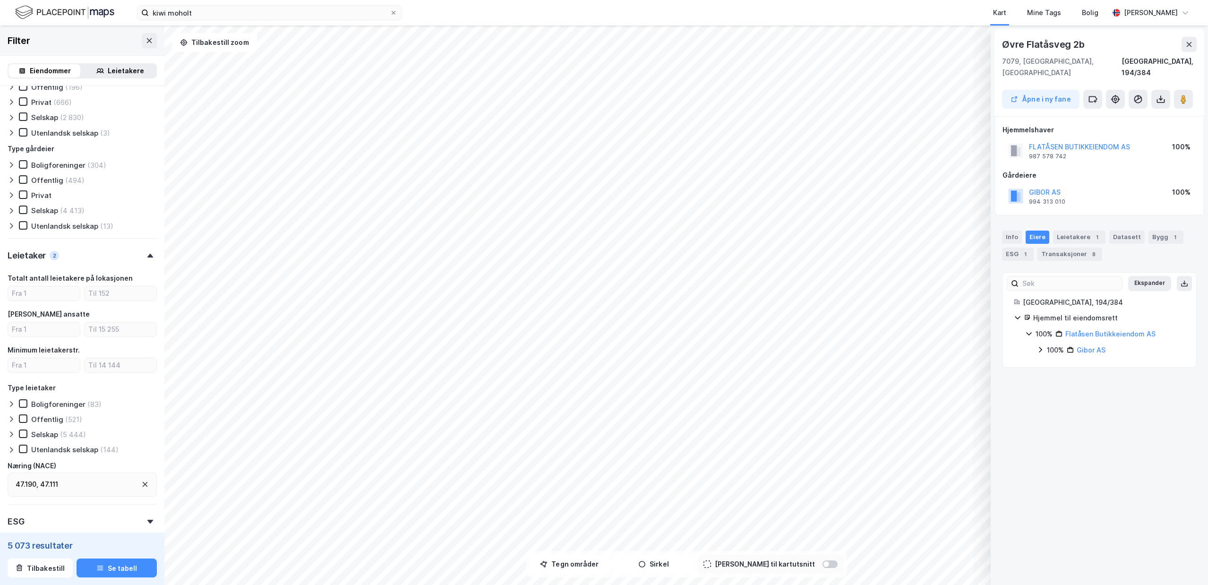
click at [1039, 346] on icon at bounding box center [1040, 350] width 8 height 8
drag, startPoint x: 1181, startPoint y: 359, endPoint x: 1095, endPoint y: 355, distance: 86.5
click at [1095, 360] on div "100% - [PERSON_NAME]" at bounding box center [1121, 365] width 127 height 11
copy link "[PERSON_NAME]"
click at [1079, 231] on div "Leietakere 1" at bounding box center [1079, 237] width 52 height 13
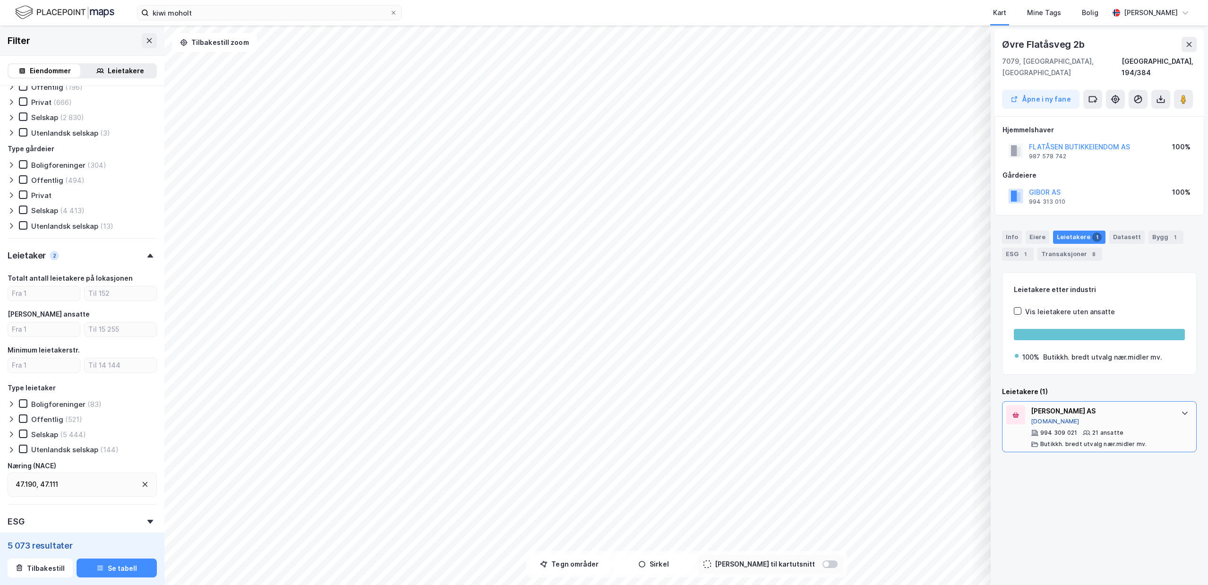
click at [1045, 418] on button "[DOMAIN_NAME]" at bounding box center [1055, 422] width 49 height 8
click at [1035, 231] on div "Eiere" at bounding box center [1038, 237] width 24 height 13
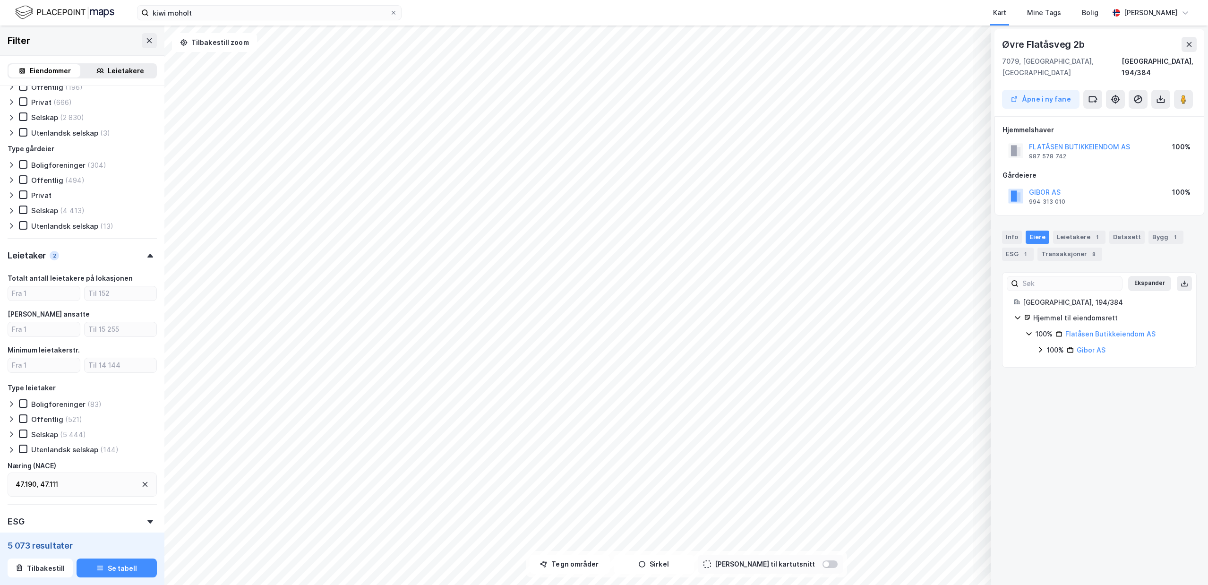
click at [1044, 346] on icon at bounding box center [1040, 350] width 8 height 8
click at [1032, 330] on icon at bounding box center [1029, 334] width 8 height 8
click at [1070, 231] on div "Leietakere 1" at bounding box center [1079, 237] width 52 height 13
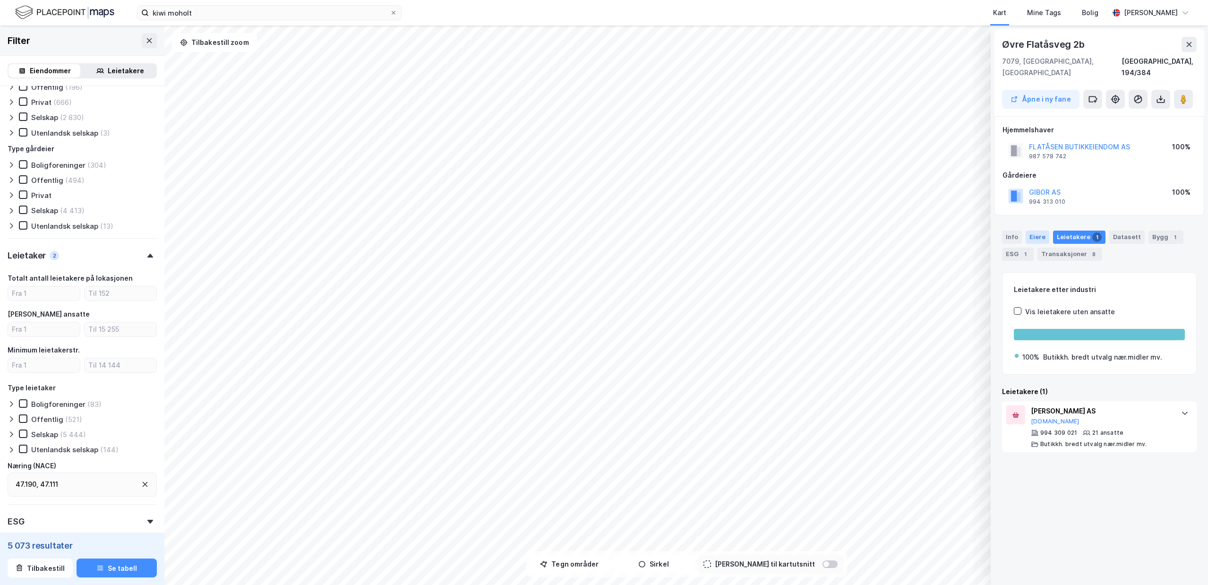
click at [1036, 231] on div "Eiere" at bounding box center [1038, 237] width 24 height 13
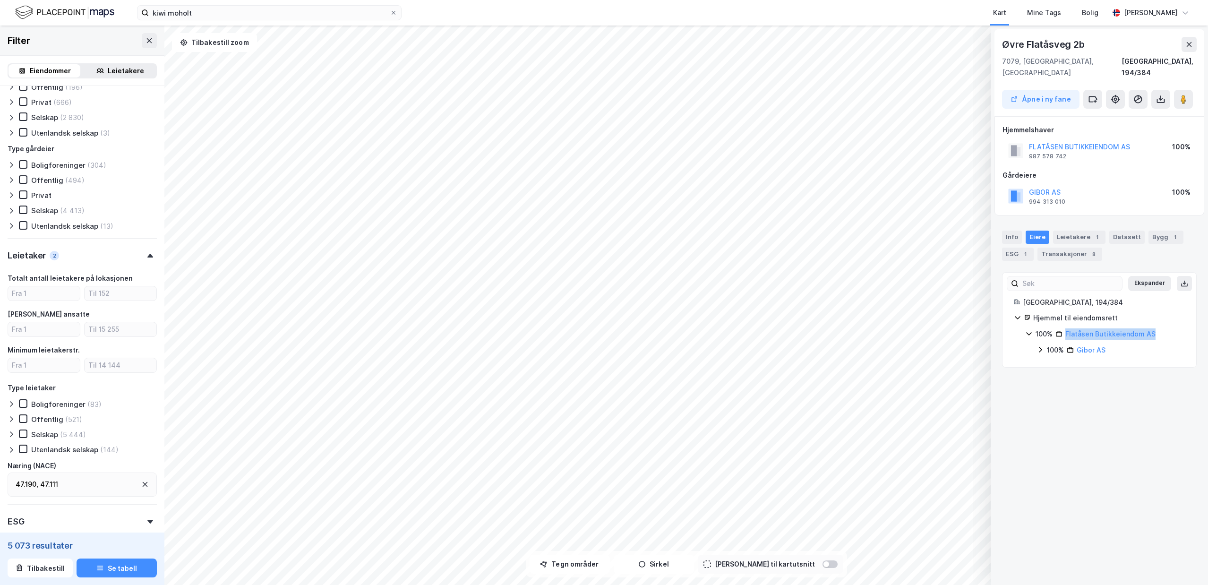
drag, startPoint x: 1170, startPoint y: 321, endPoint x: 1063, endPoint y: 325, distance: 106.8
click at [1063, 328] on div "100% Flatåsen Butikkeiendom AS" at bounding box center [1109, 333] width 149 height 11
copy div "Flatåsen Butikkeiendom AS"
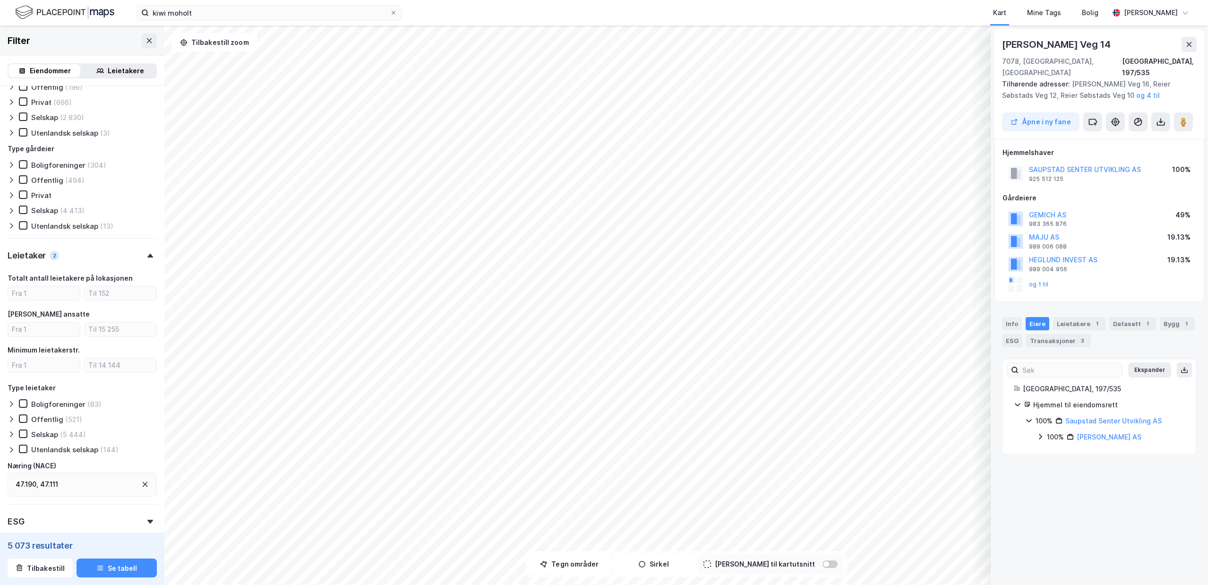
click at [1040, 433] on icon at bounding box center [1040, 437] width 8 height 8
click at [1053, 449] on icon at bounding box center [1052, 453] width 8 height 8
click at [1050, 513] on icon at bounding box center [1052, 517] width 8 height 8
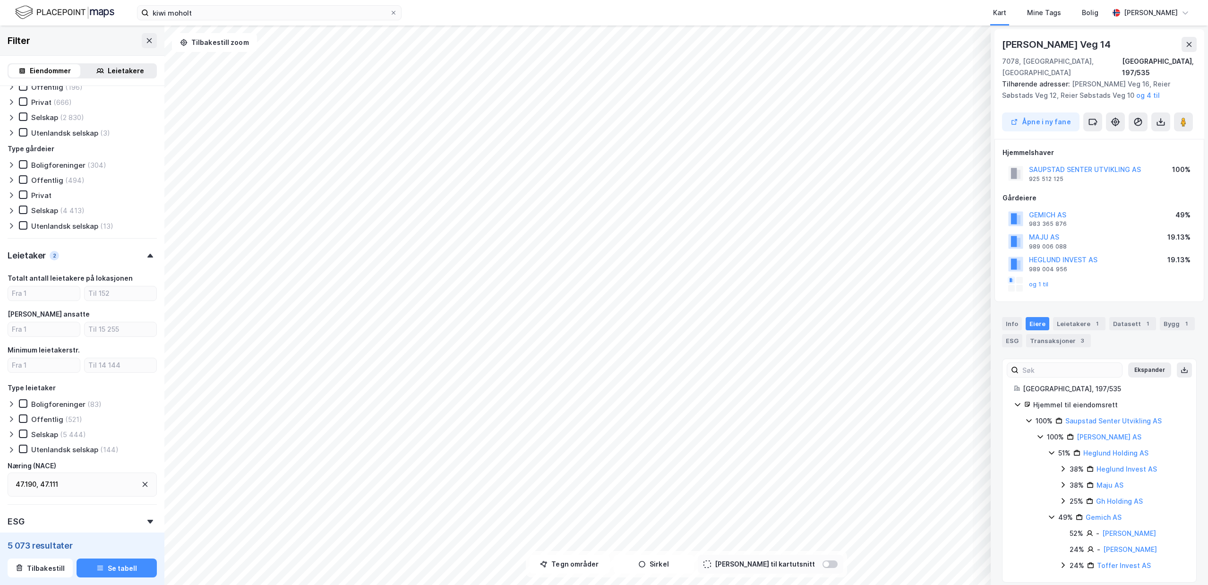
click at [1062, 465] on icon at bounding box center [1063, 469] width 8 height 8
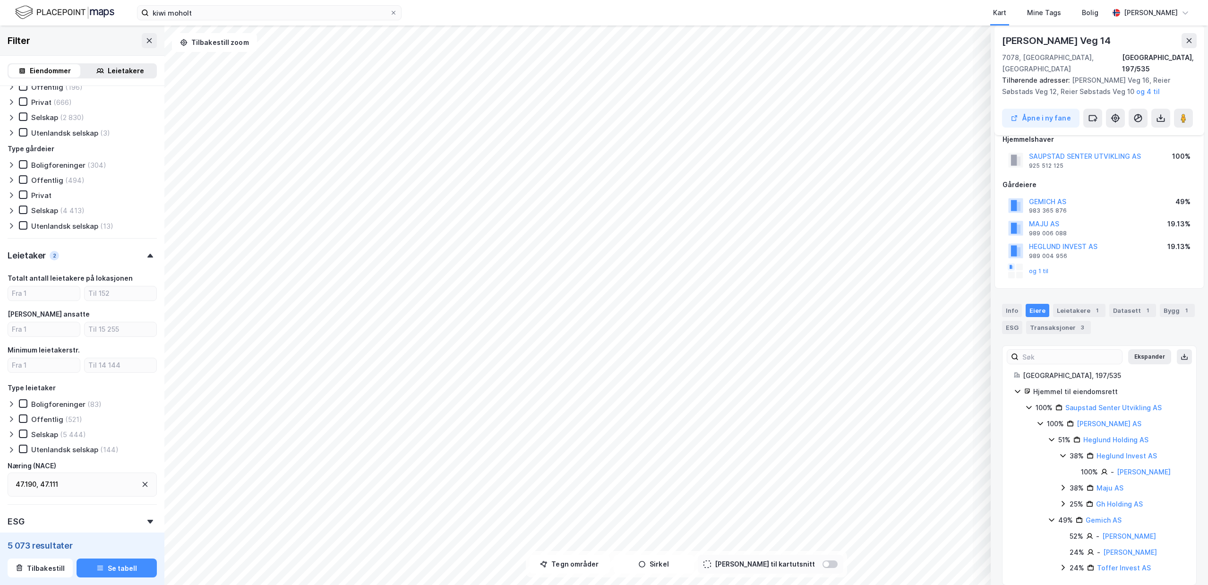
scroll to position [26, 0]
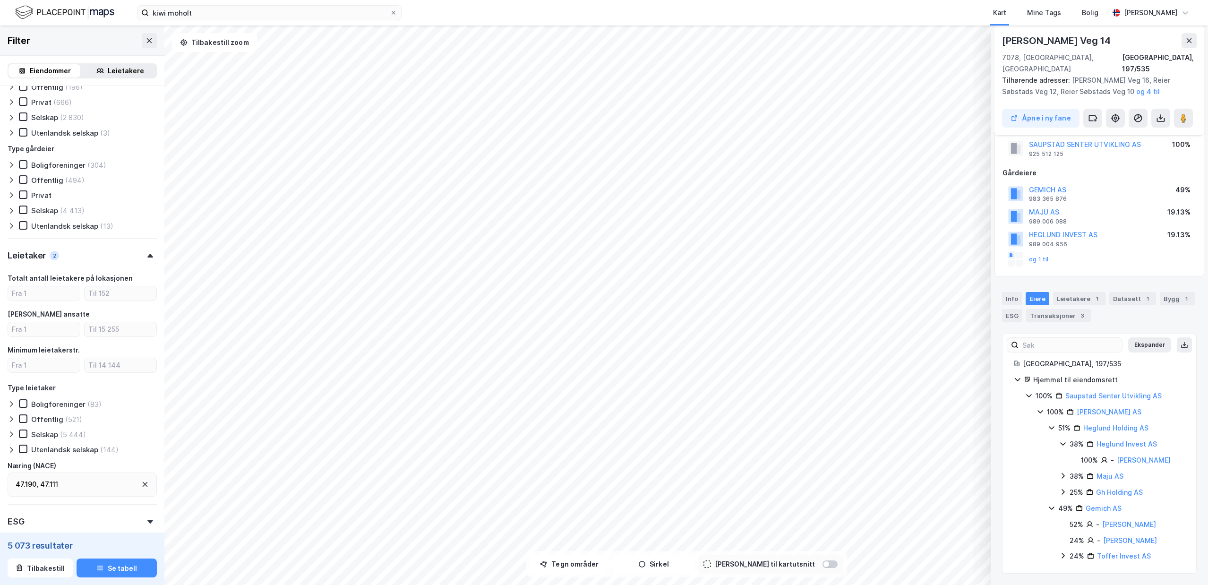
click at [1065, 472] on icon at bounding box center [1063, 476] width 8 height 8
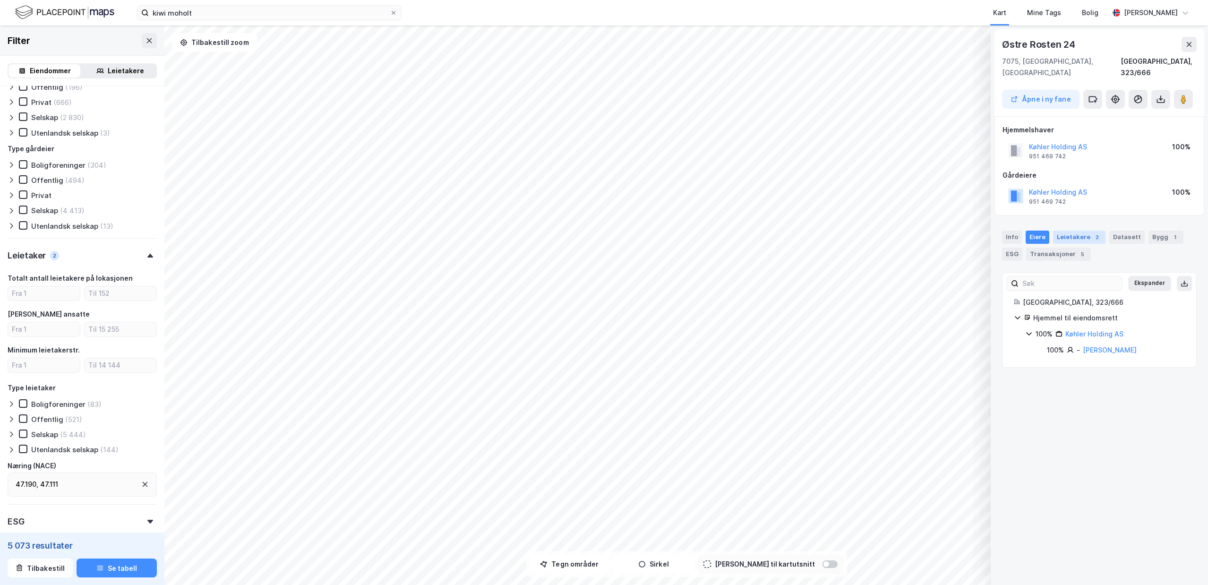
click at [1063, 231] on div "Leietakere 2" at bounding box center [1079, 237] width 52 height 13
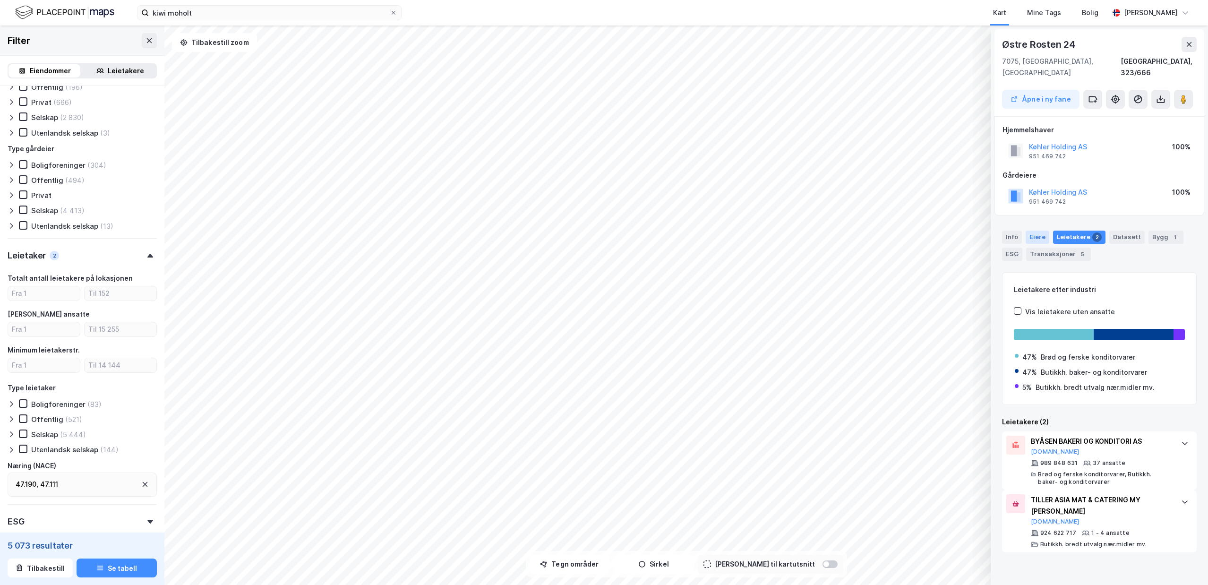
click at [1042, 231] on div "Eiere" at bounding box center [1038, 237] width 24 height 13
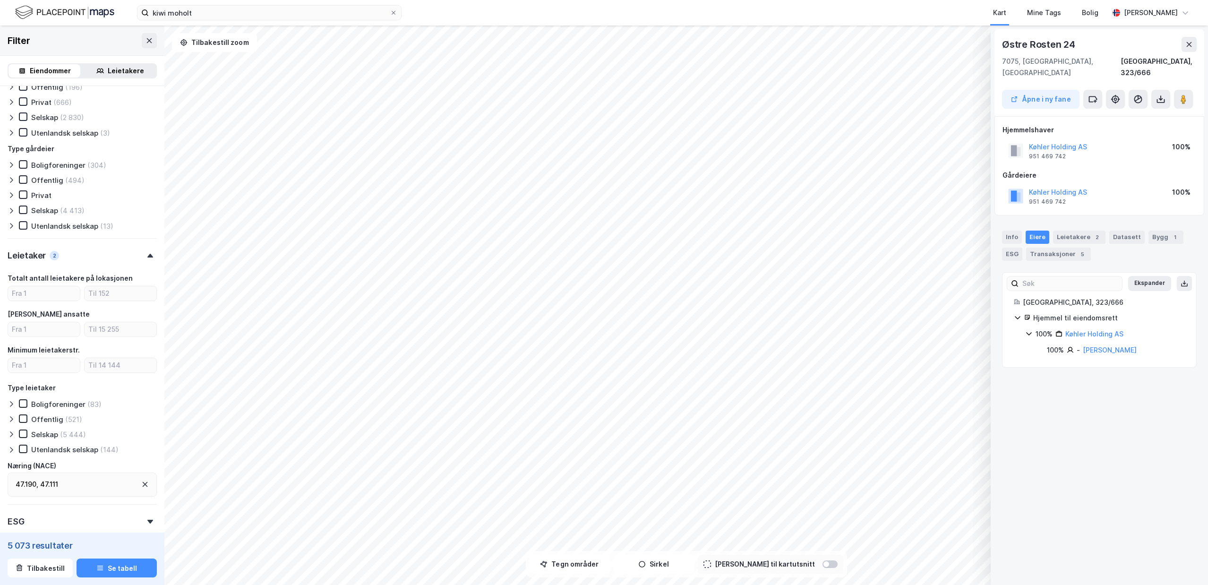
click at [1081, 219] on div "Info Eiere Leietakere 2 Datasett Bygg 1 ESG Transaksjoner 5" at bounding box center [1099, 241] width 217 height 45
click at [1078, 231] on div "Leietakere 2" at bounding box center [1079, 237] width 52 height 13
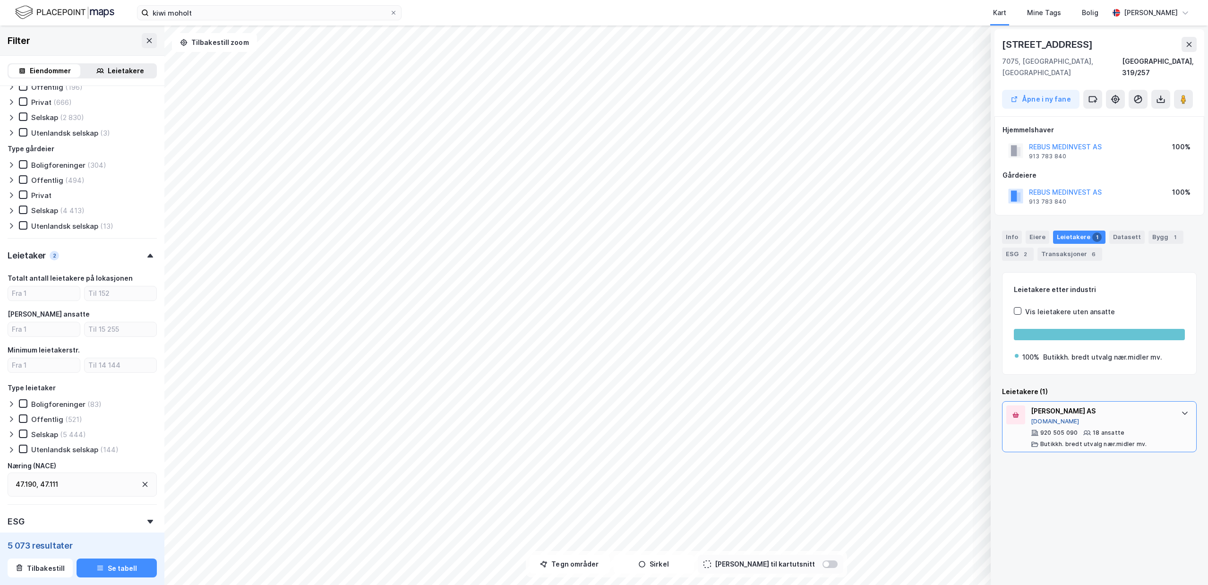
click at [1043, 418] on button "[DOMAIN_NAME]" at bounding box center [1055, 422] width 49 height 8
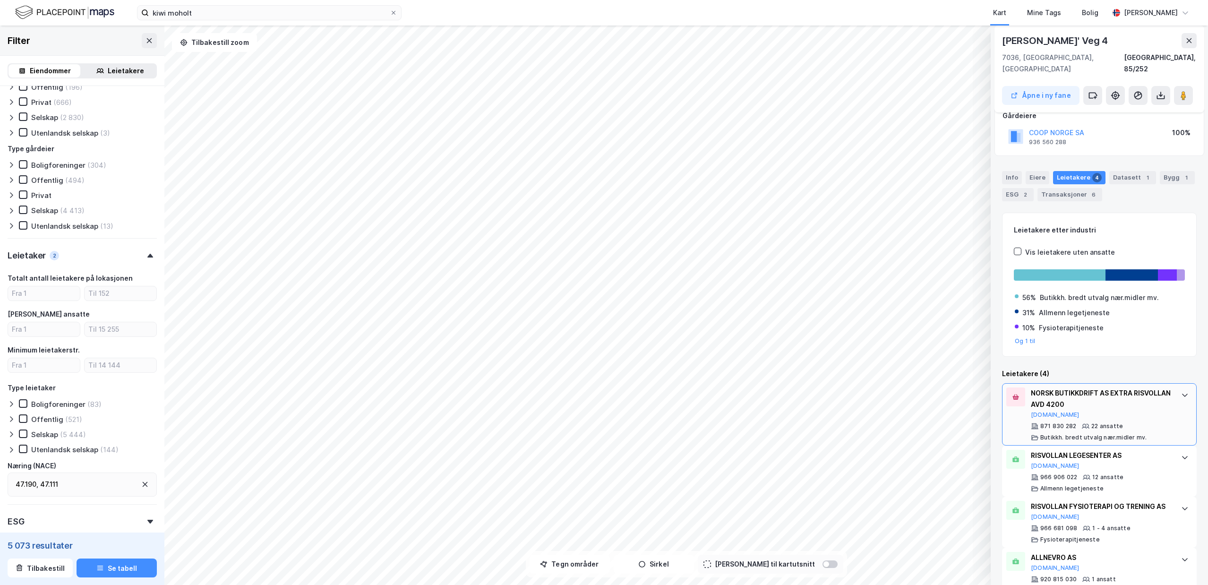
scroll to position [73, 0]
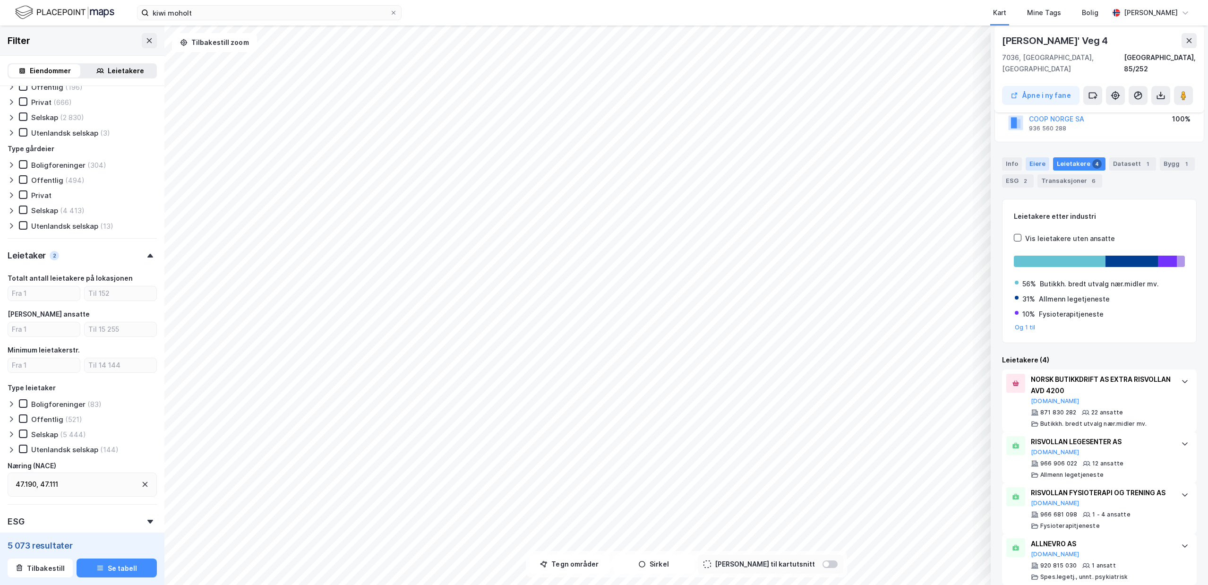
click at [1031, 157] on div "Eiere" at bounding box center [1038, 163] width 24 height 13
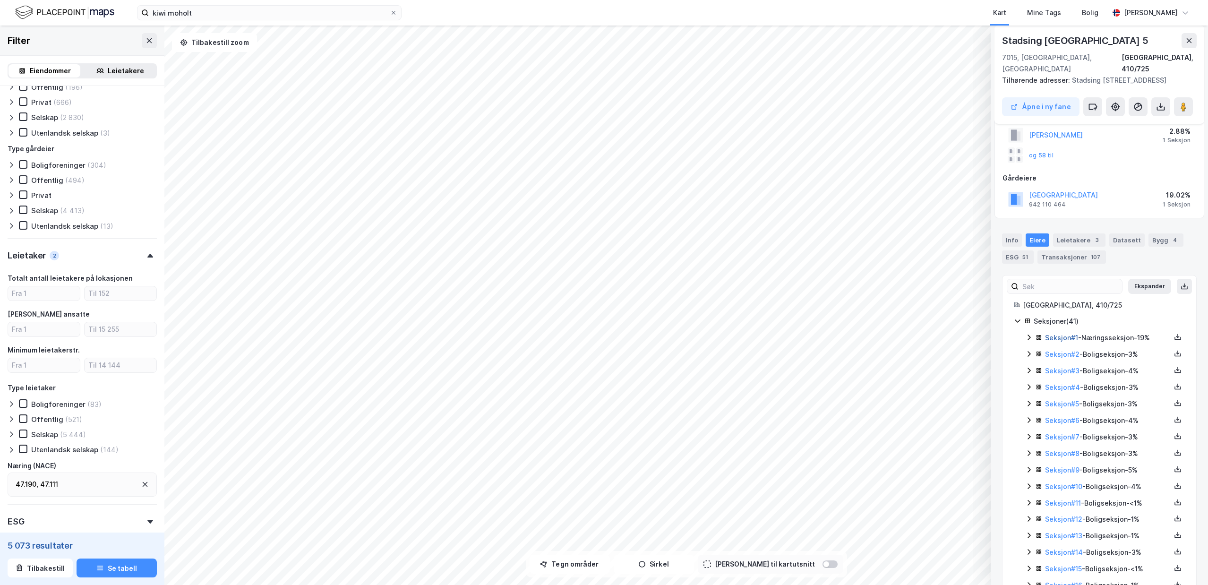
scroll to position [63, 0]
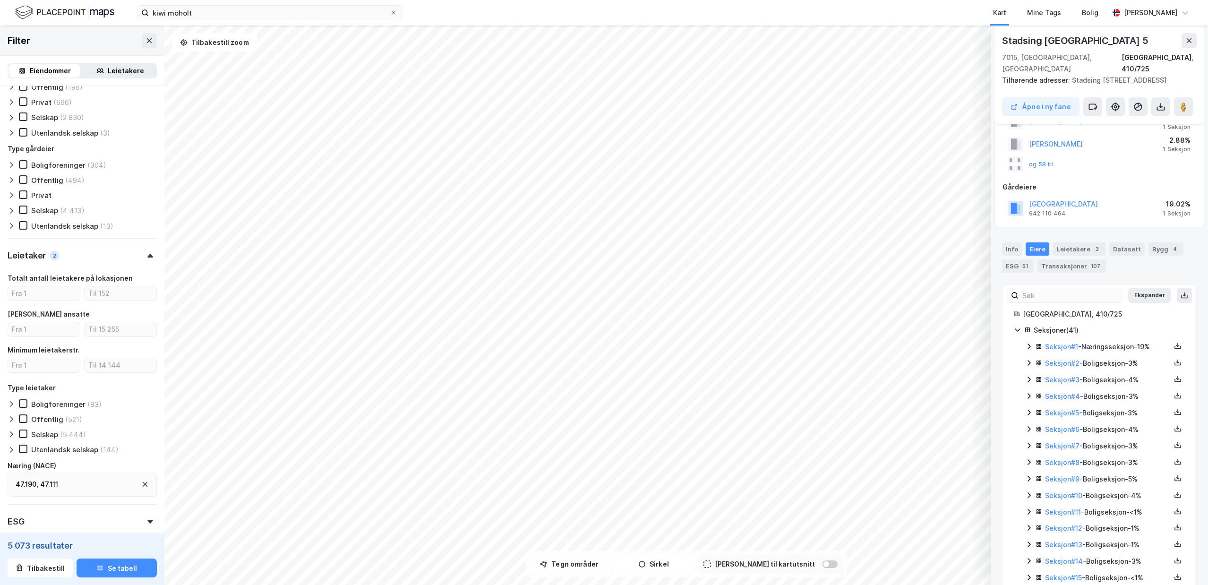
click at [1031, 347] on icon at bounding box center [1029, 346] width 8 height 8
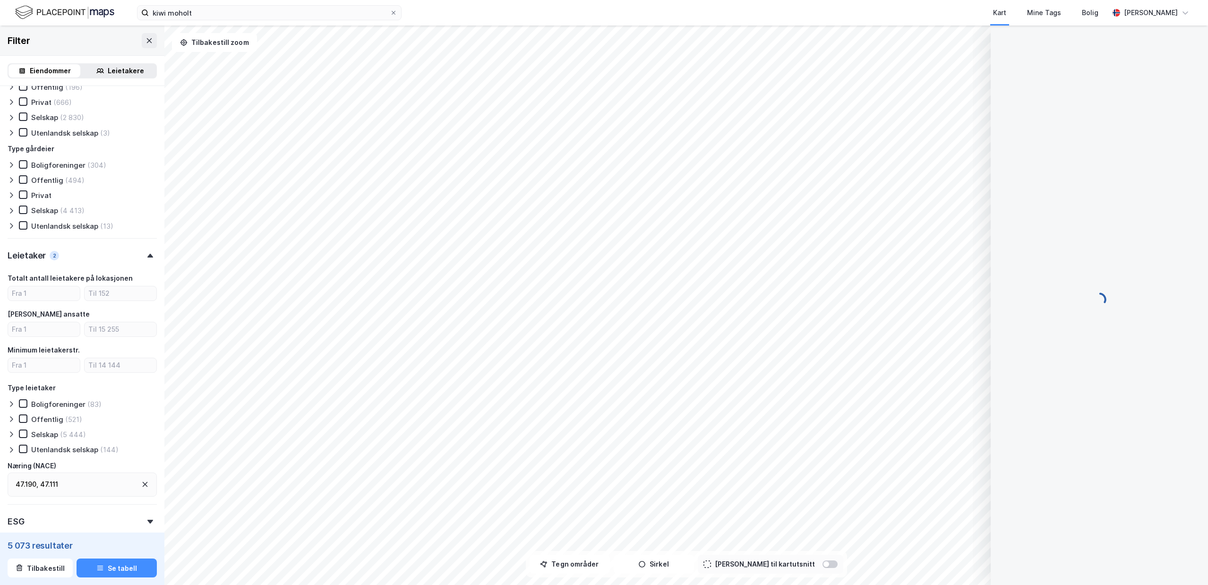
scroll to position [0, 0]
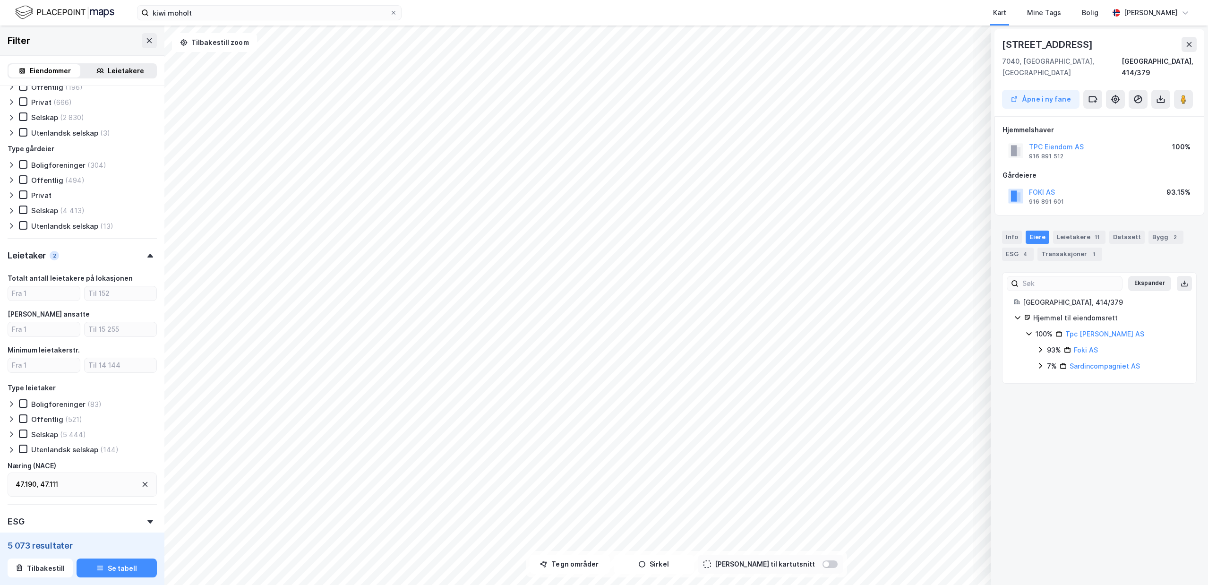
click at [1038, 362] on icon at bounding box center [1040, 366] width 8 height 8
click at [1041, 334] on div "100% Tpc Eiendom AS 93% Foki AS 7% [DEMOGRAPHIC_DATA] AS 33% - [PERSON_NAME] St…" at bounding box center [1105, 374] width 160 height 92
click at [1039, 346] on icon at bounding box center [1040, 350] width 8 height 8
click at [1042, 347] on icon at bounding box center [1040, 350] width 3 height 6
click at [1037, 346] on icon at bounding box center [1040, 350] width 8 height 8
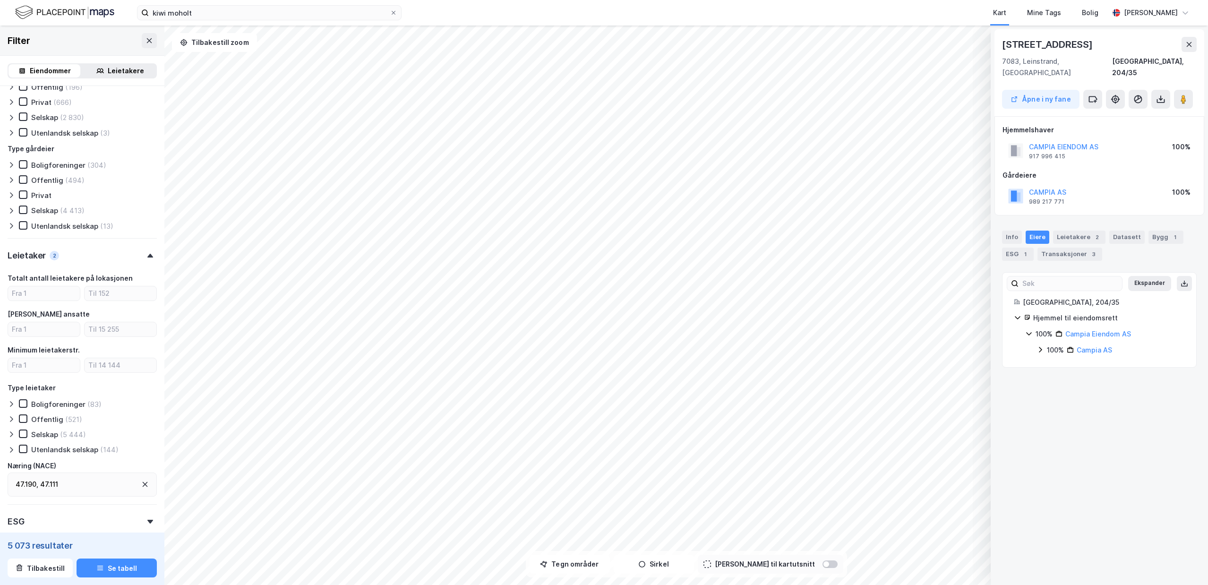
click at [1040, 346] on icon at bounding box center [1040, 350] width 8 height 8
click at [1029, 330] on icon at bounding box center [1029, 334] width 8 height 8
click at [1029, 331] on icon at bounding box center [1028, 334] width 3 height 6
click at [1059, 231] on div "Leietakere 2" at bounding box center [1079, 237] width 52 height 13
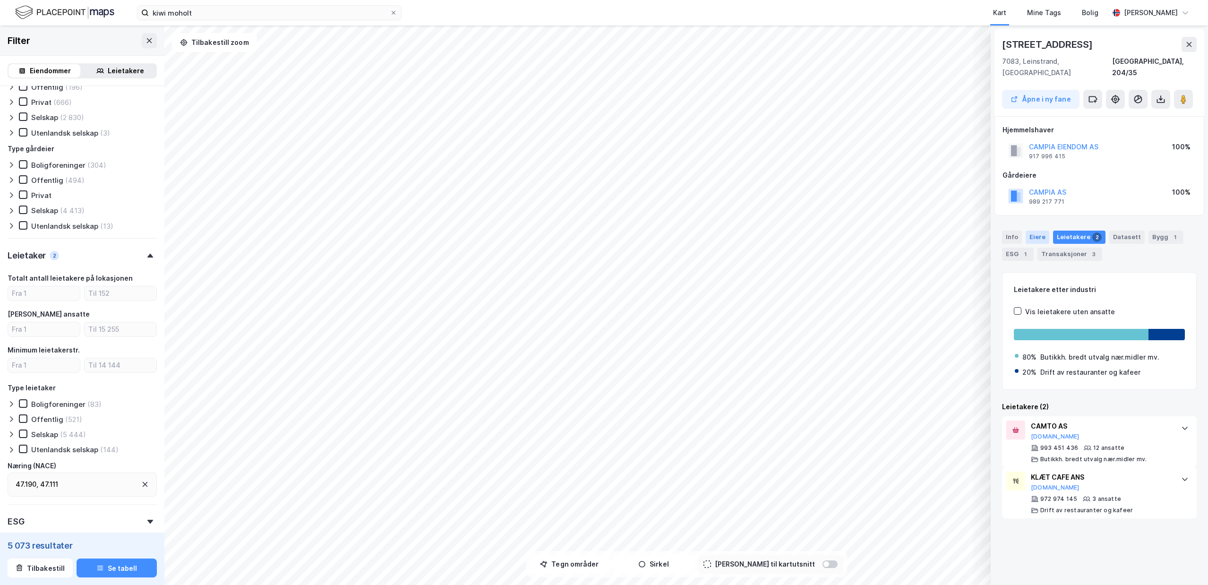
click at [1030, 231] on div "Eiere" at bounding box center [1038, 237] width 24 height 13
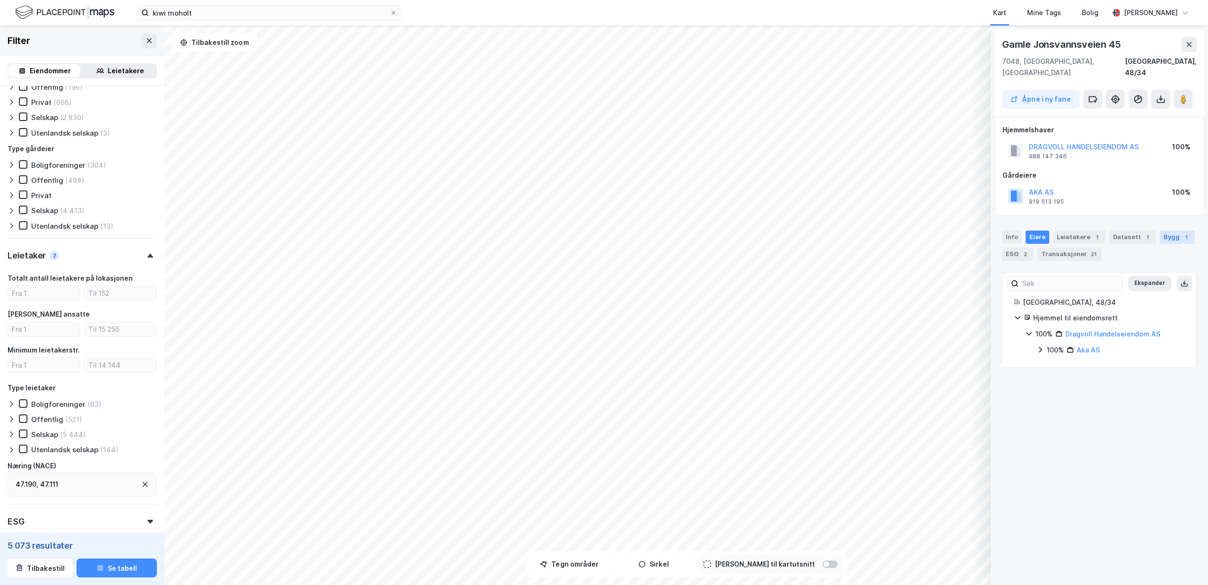
click at [1166, 231] on div "Bygg 1" at bounding box center [1177, 237] width 35 height 13
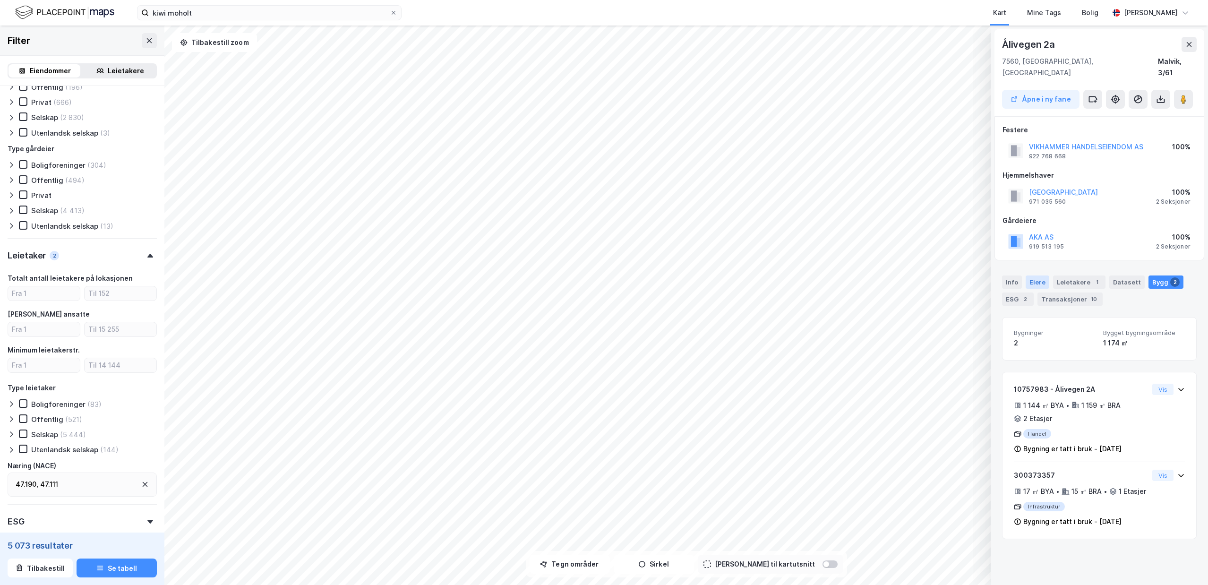
click at [1038, 275] on div "Eiere" at bounding box center [1038, 281] width 24 height 13
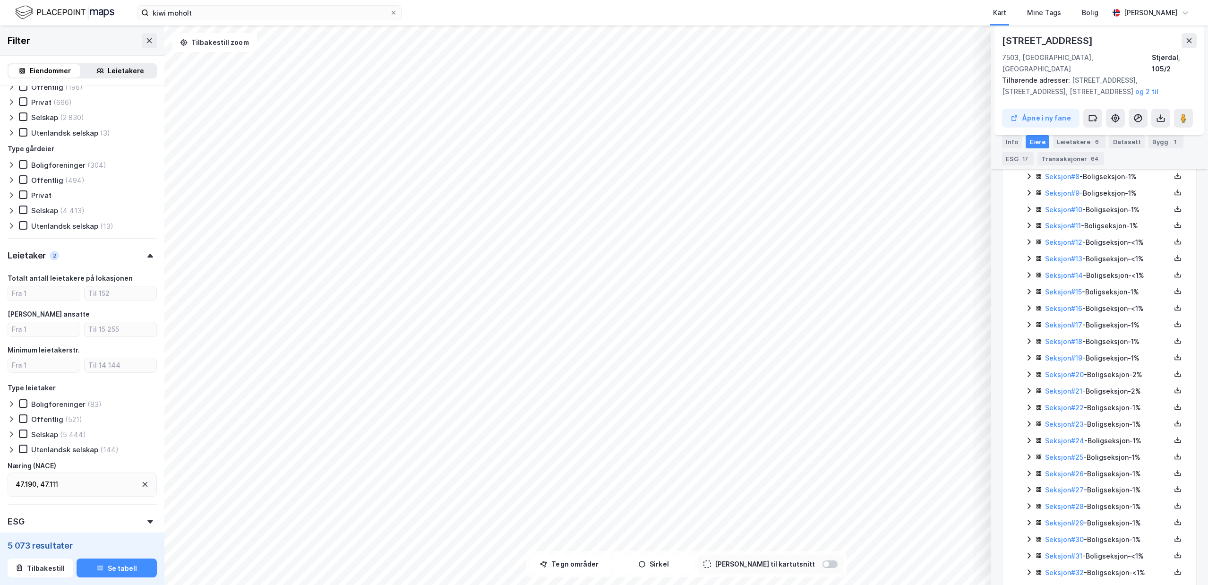
scroll to position [457, 0]
click at [1027, 555] on icon at bounding box center [1029, 559] width 8 height 8
click at [1026, 582] on icon at bounding box center [1029, 586] width 8 height 8
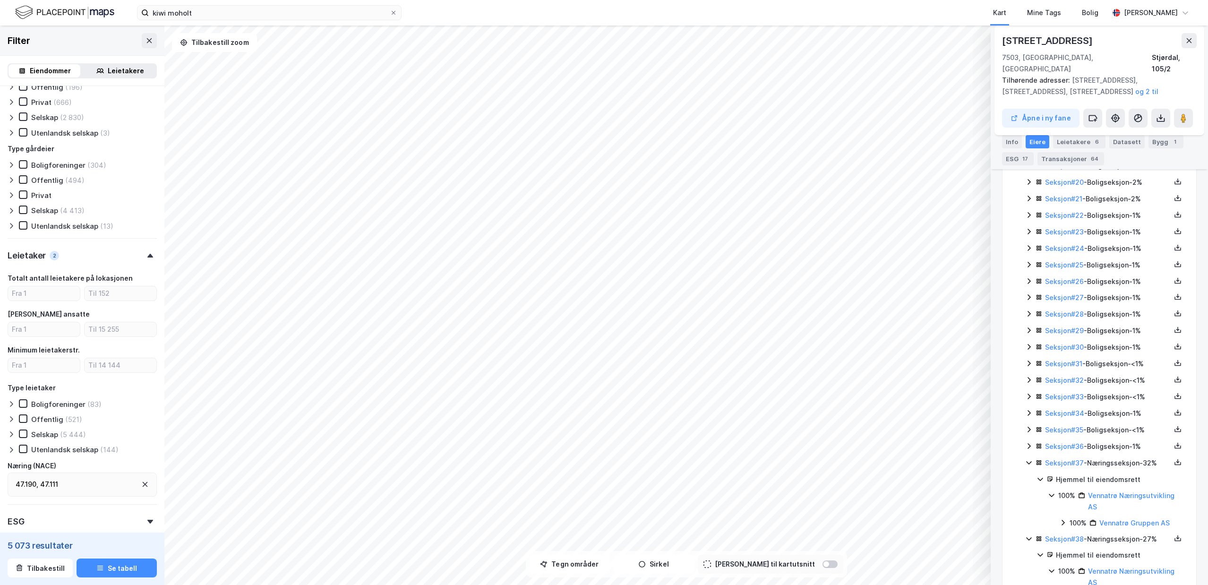
scroll to position [553, 0]
click at [334, 14] on input "kiwi moholt" at bounding box center [269, 13] width 241 height 14
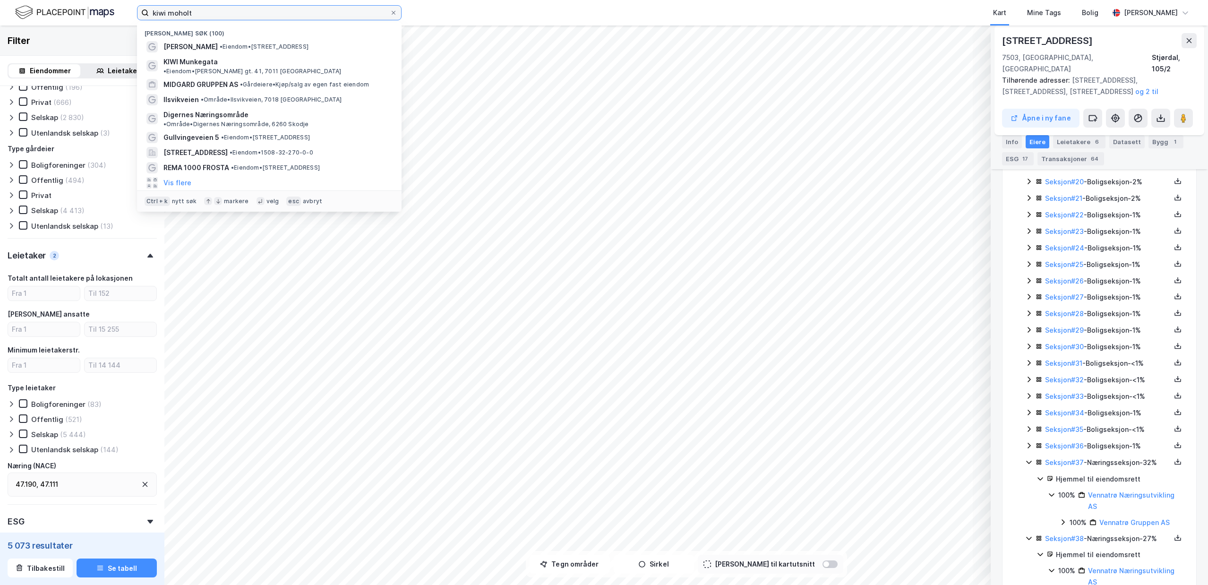
drag, startPoint x: 334, startPoint y: 14, endPoint x: 98, endPoint y: 17, distance: 235.3
click at [149, 17] on input "kiwi moholt" at bounding box center [269, 13] width 241 height 14
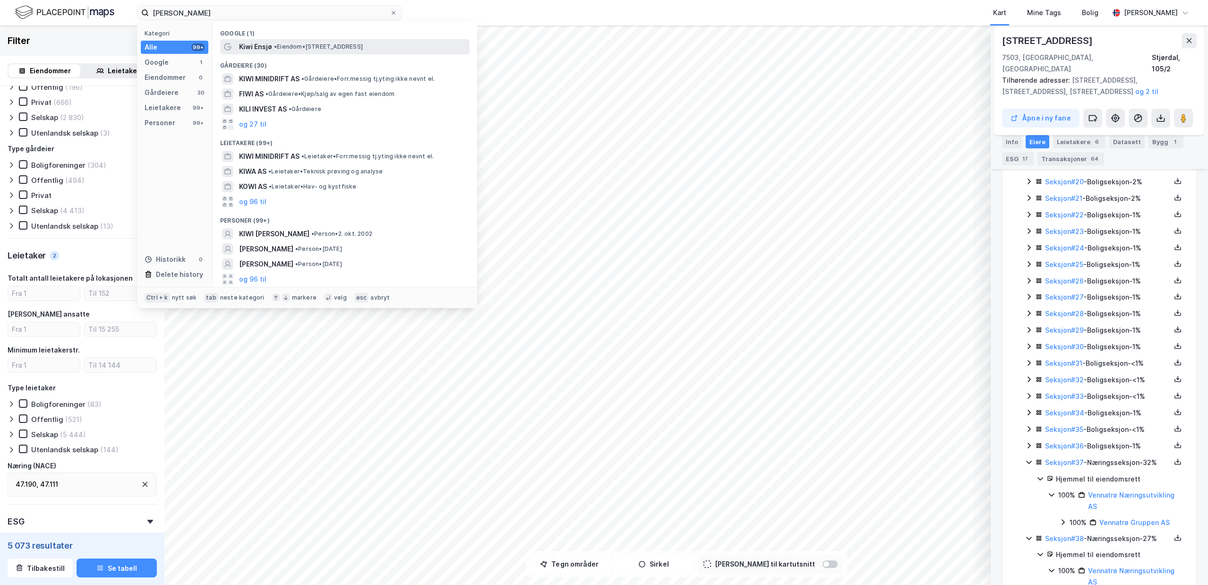
click at [265, 44] on span "Kiwi Ensjø" at bounding box center [255, 46] width 33 height 11
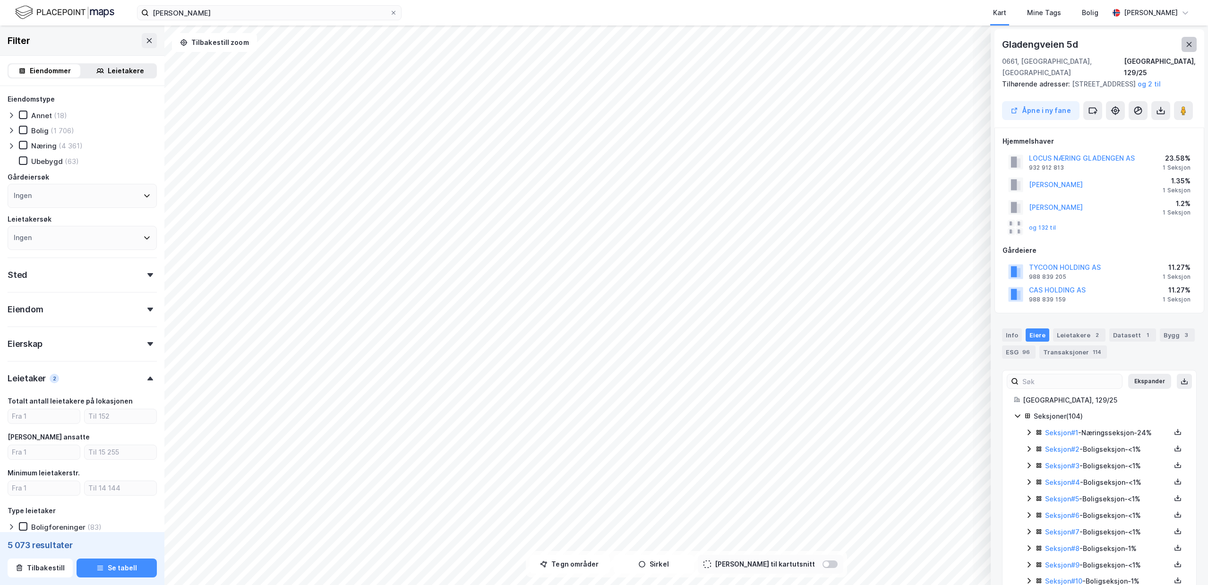
click at [1183, 42] on button at bounding box center [1188, 44] width 15 height 15
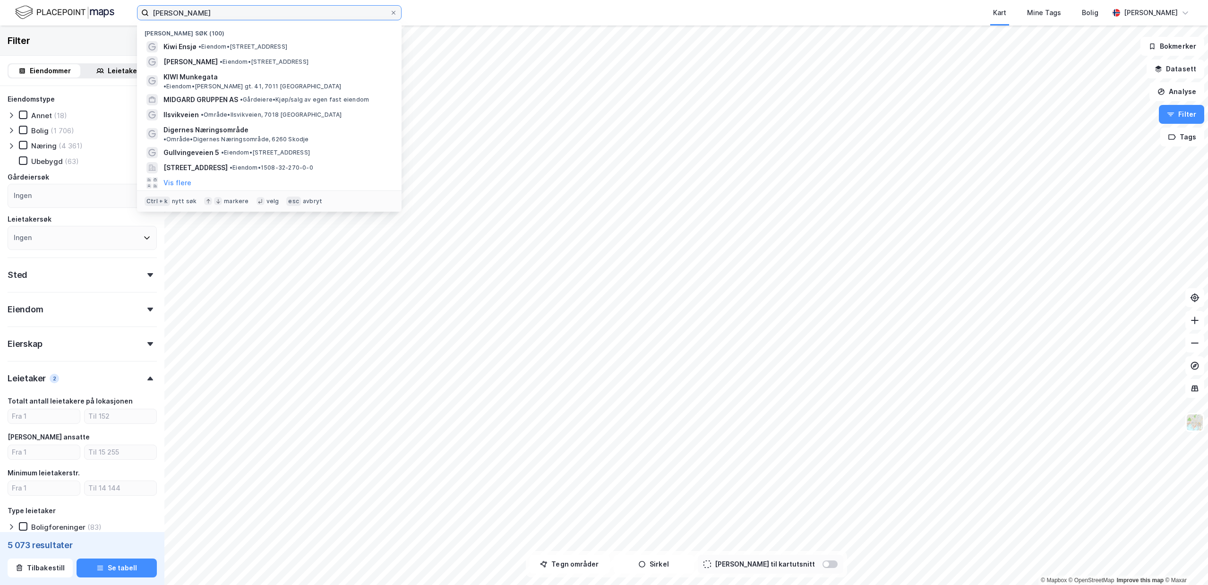
drag, startPoint x: 217, startPoint y: 11, endPoint x: -4, endPoint y: -19, distance: 223.1
click at [149, 6] on input "[PERSON_NAME]" at bounding box center [269, 13] width 241 height 14
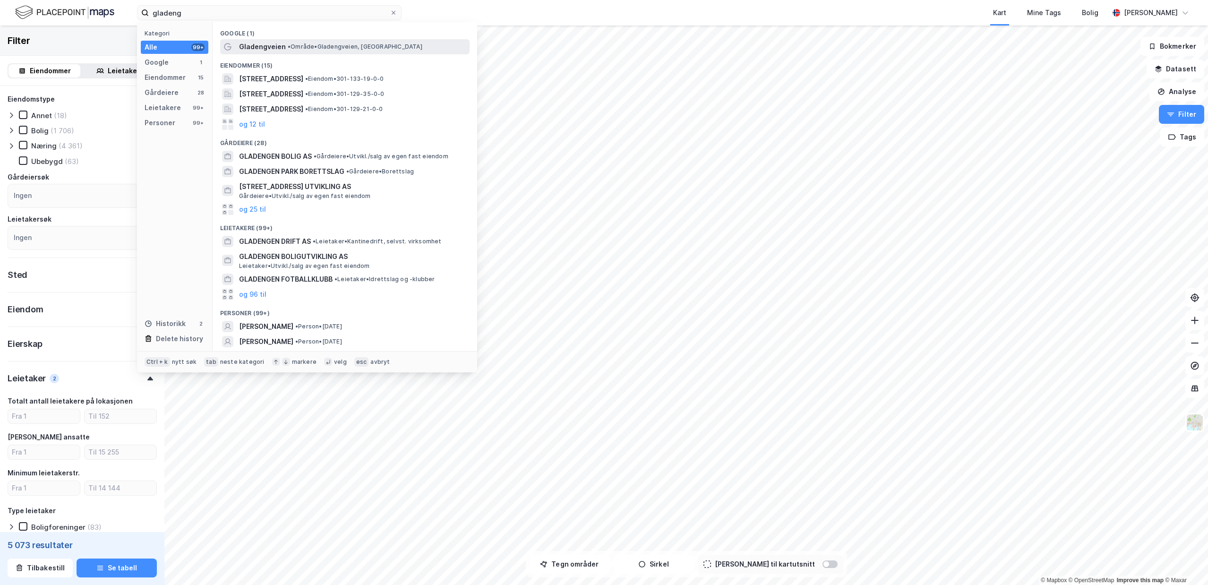
click at [334, 44] on span "• Område • [GEOGRAPHIC_DATA], [GEOGRAPHIC_DATA]" at bounding box center [355, 47] width 135 height 8
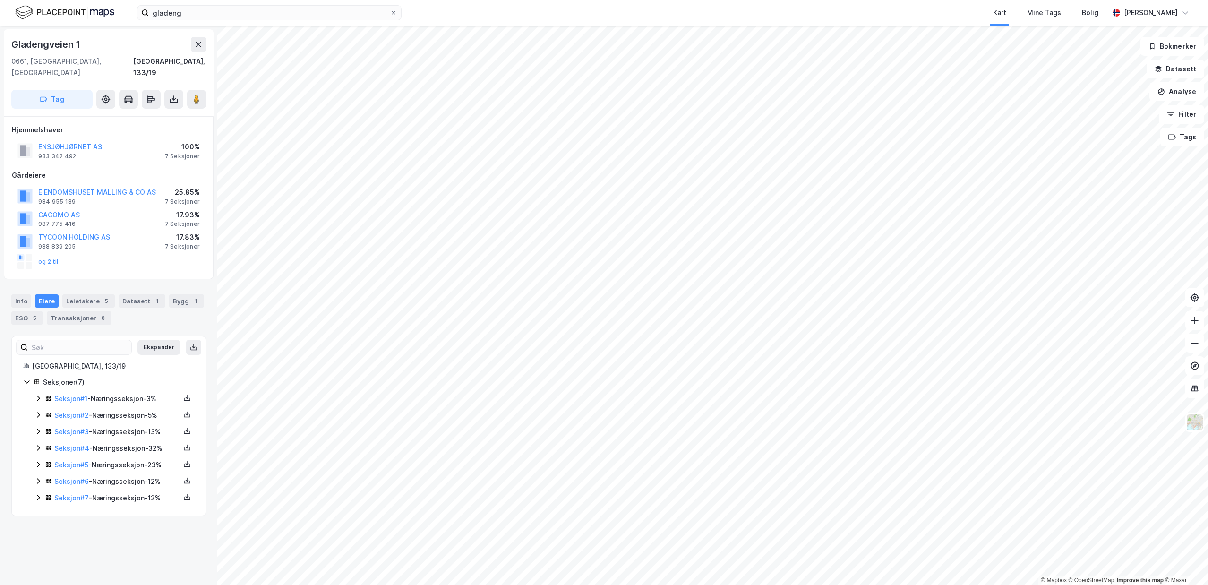
click at [37, 494] on icon at bounding box center [38, 498] width 8 height 8
click at [38, 478] on icon at bounding box center [38, 481] width 3 height 6
click at [42, 393] on div "Seksjon # 1 - Næringsseksjon - 3%" at bounding box center [114, 399] width 160 height 12
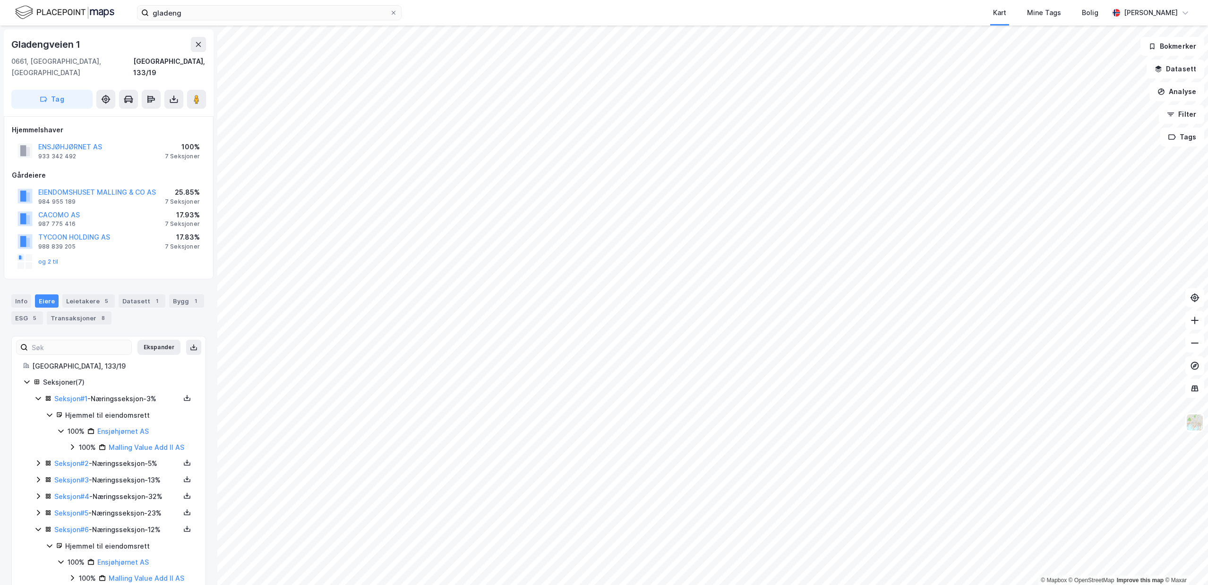
click at [39, 460] on icon at bounding box center [38, 463] width 3 height 6
click at [49, 46] on div "Gladengveien 1" at bounding box center [46, 44] width 71 height 15
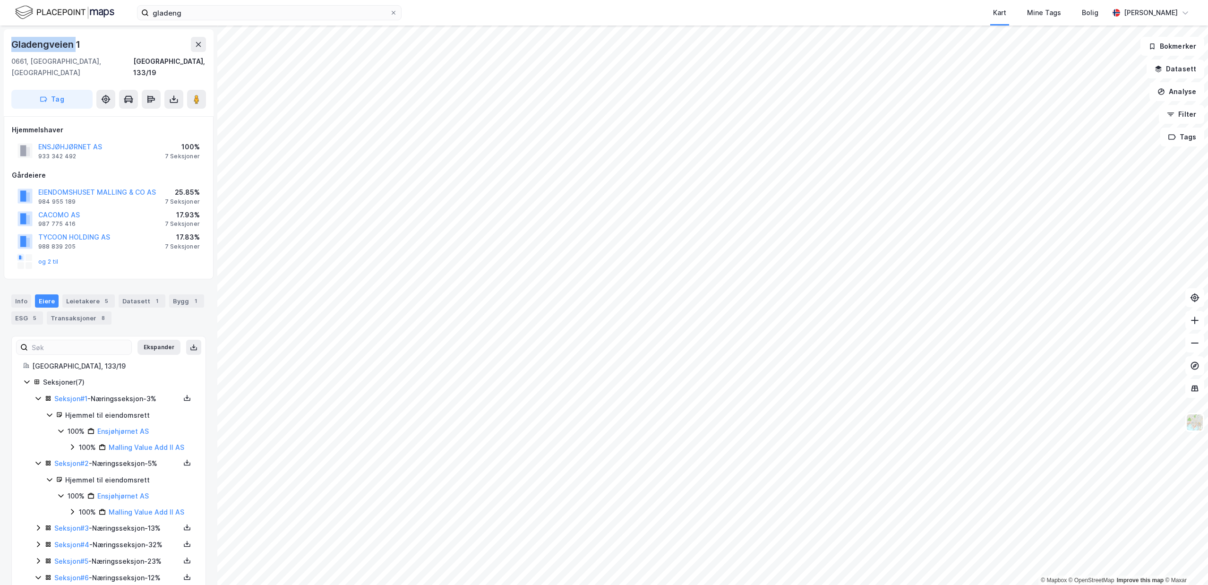
click at [49, 46] on div "Gladengveien 1" at bounding box center [46, 44] width 71 height 15
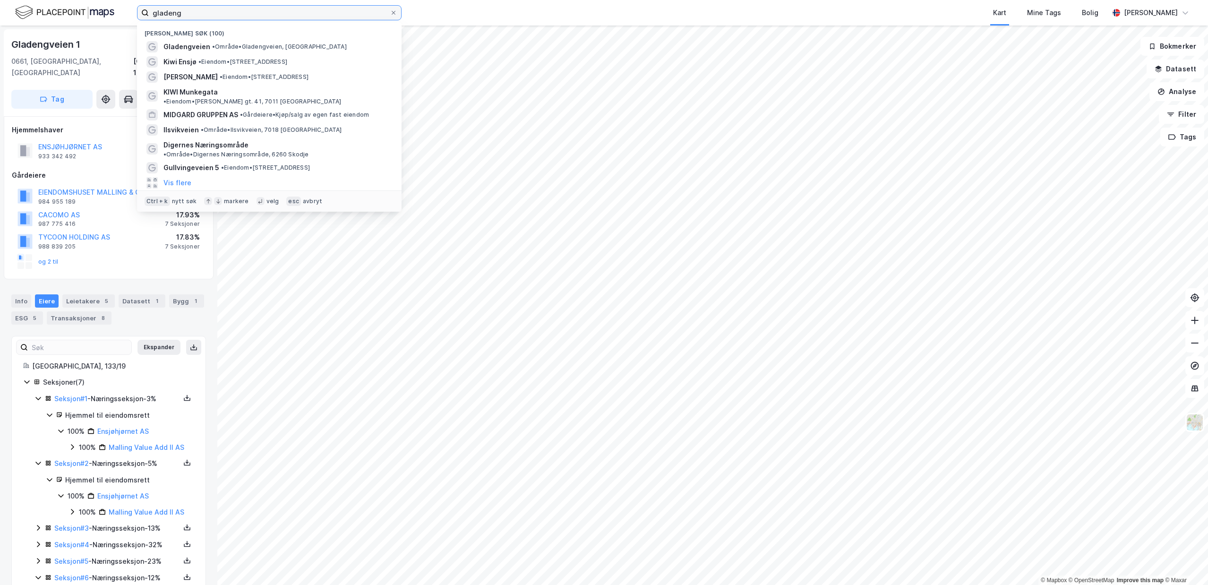
drag, startPoint x: 265, startPoint y: 9, endPoint x: -4, endPoint y: -11, distance: 270.1
click at [149, 6] on input "gladeng" at bounding box center [269, 13] width 241 height 14
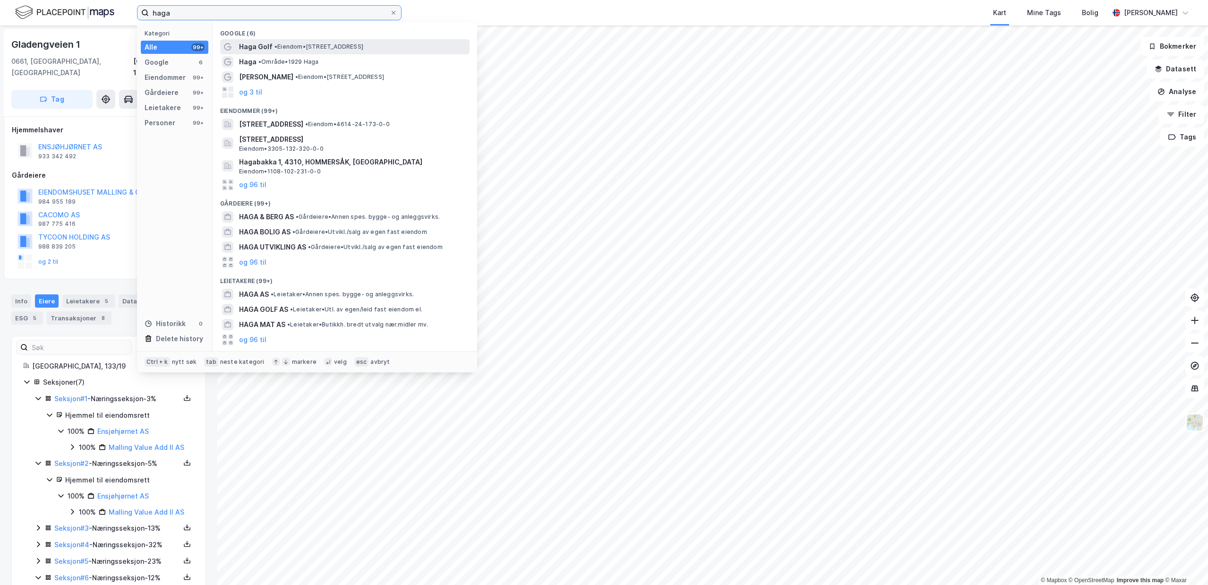
type input "haga"
click at [295, 49] on span "• Eiendom • [STREET_ADDRESS]" at bounding box center [318, 47] width 89 height 8
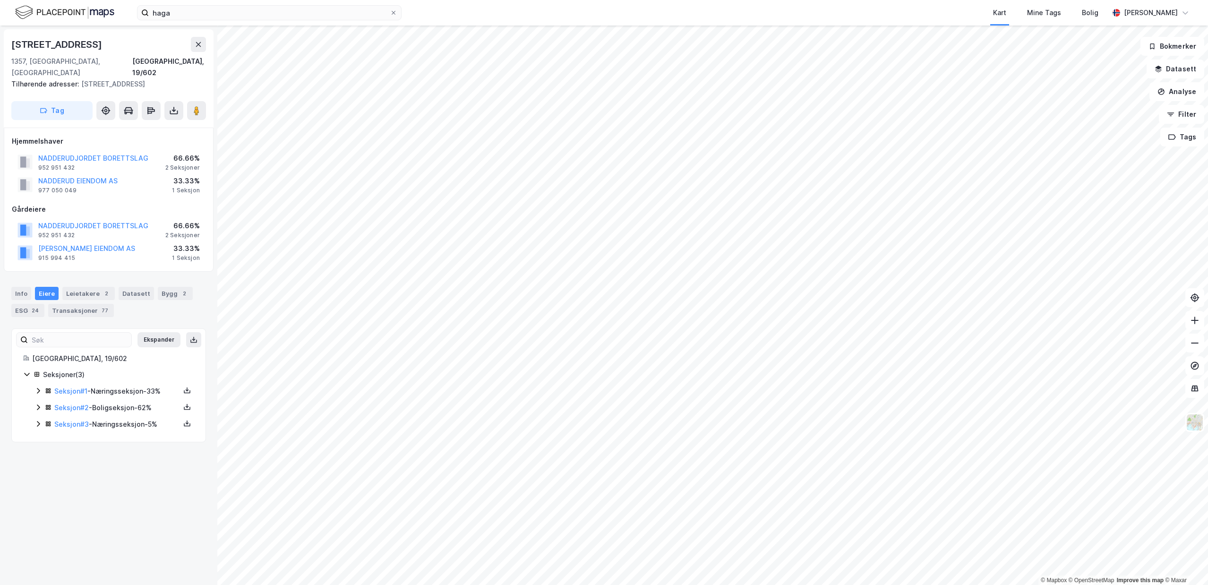
click at [35, 387] on icon at bounding box center [38, 391] width 8 height 8
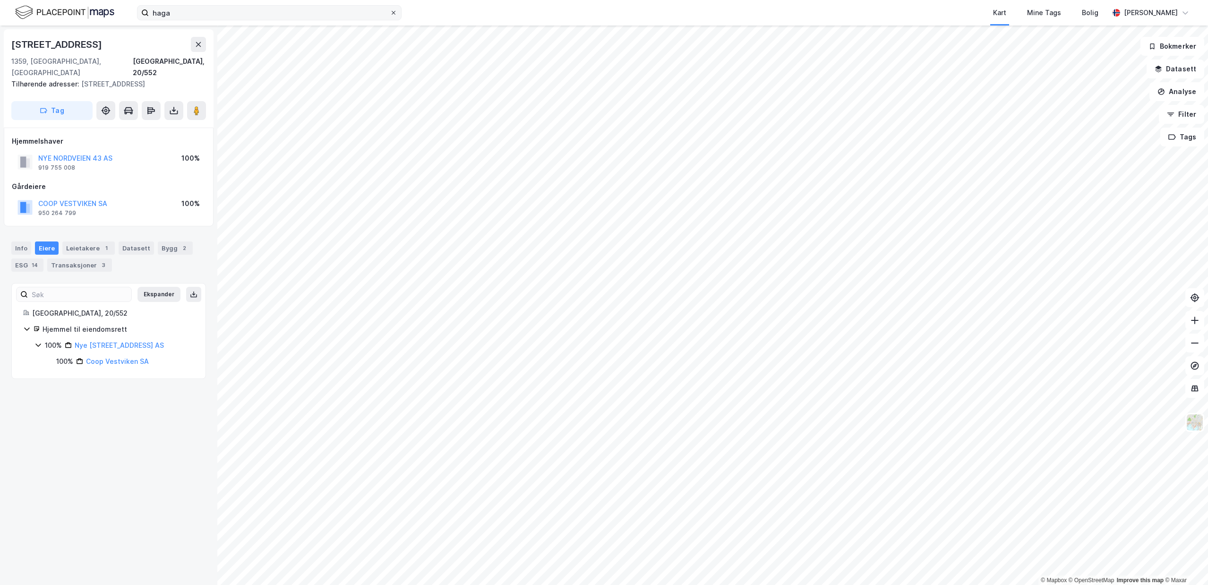
click at [391, 11] on icon at bounding box center [394, 13] width 6 height 6
click at [390, 11] on input "haga" at bounding box center [269, 13] width 241 height 14
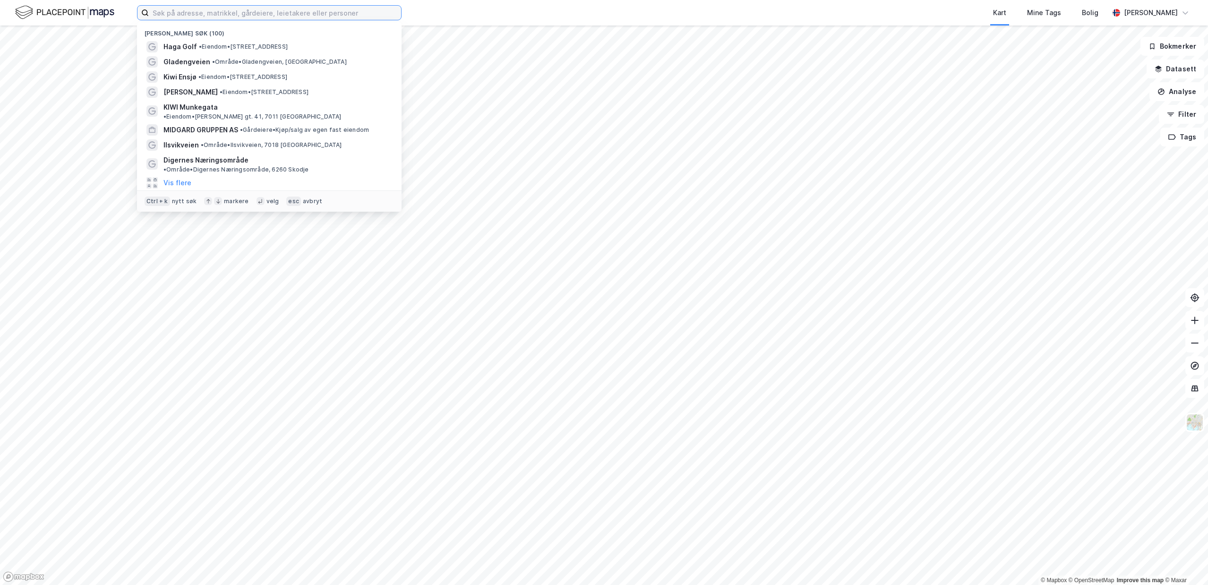
click at [272, 9] on input at bounding box center [275, 13] width 252 height 14
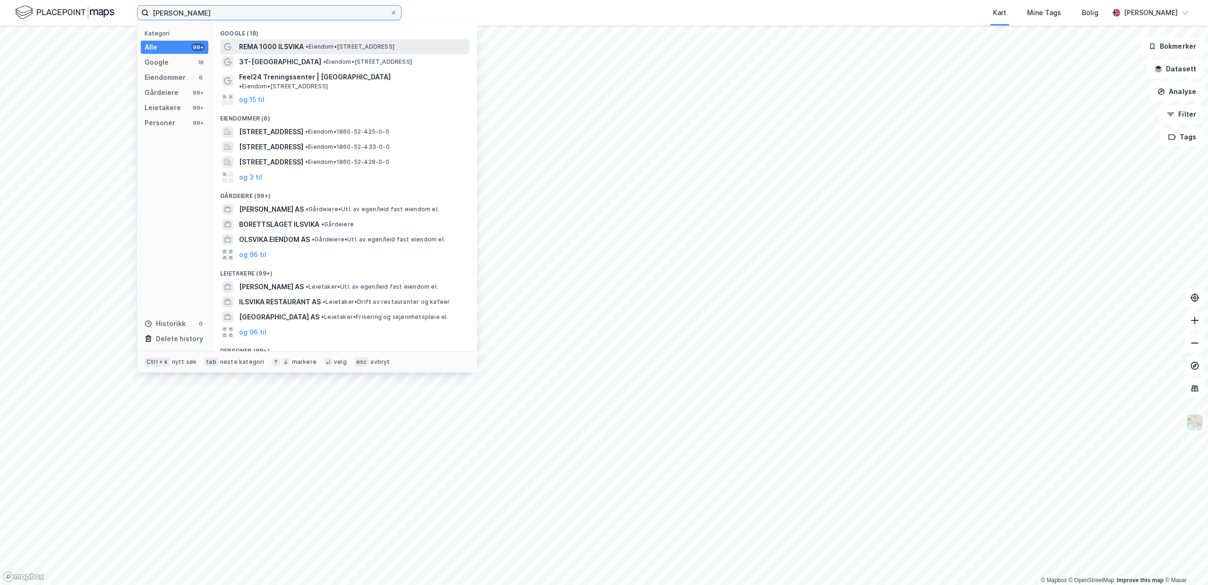
type input "[PERSON_NAME]"
click at [313, 51] on div "REMA 1000 ILSVIKA • Eiendom • [STREET_ADDRESS]" at bounding box center [353, 46] width 229 height 11
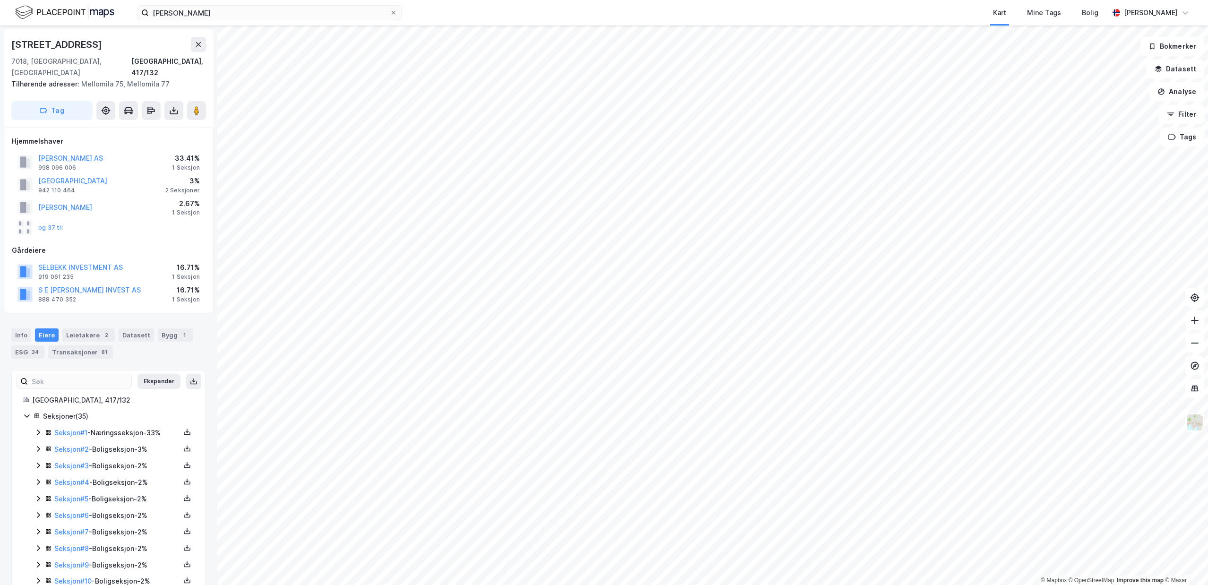
click at [41, 428] on icon at bounding box center [38, 432] width 8 height 8
click at [96, 328] on div "Leietakere 2" at bounding box center [88, 334] width 52 height 13
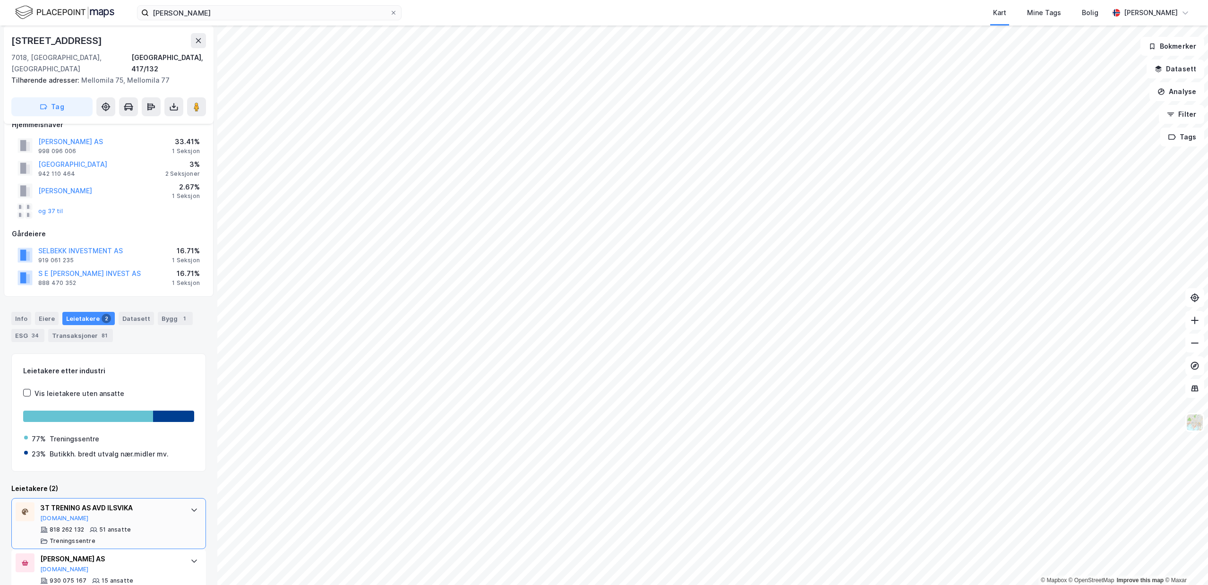
scroll to position [32, 0]
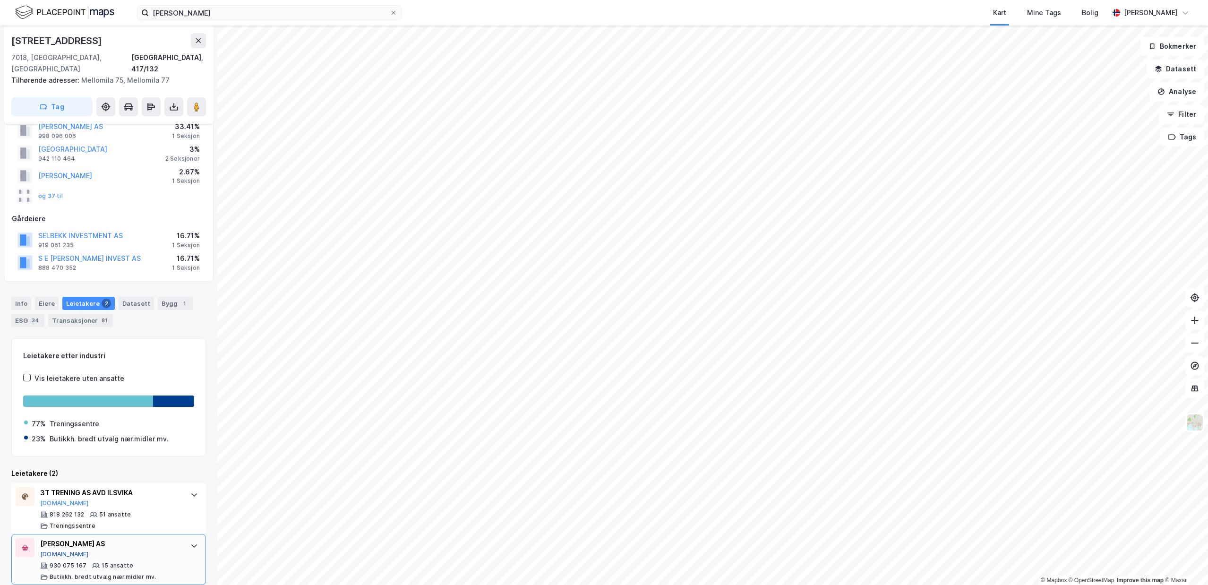
click at [56, 550] on button "[DOMAIN_NAME]" at bounding box center [64, 554] width 49 height 8
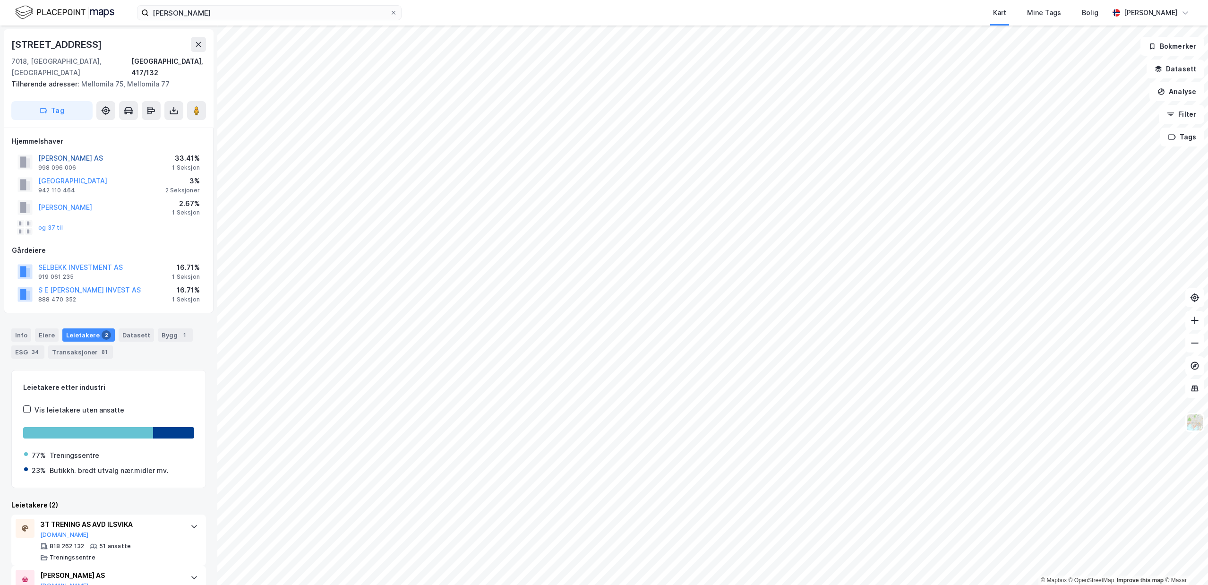
click at [0, 0] on button "[PERSON_NAME] AS" at bounding box center [0, 0] width 0 height 0
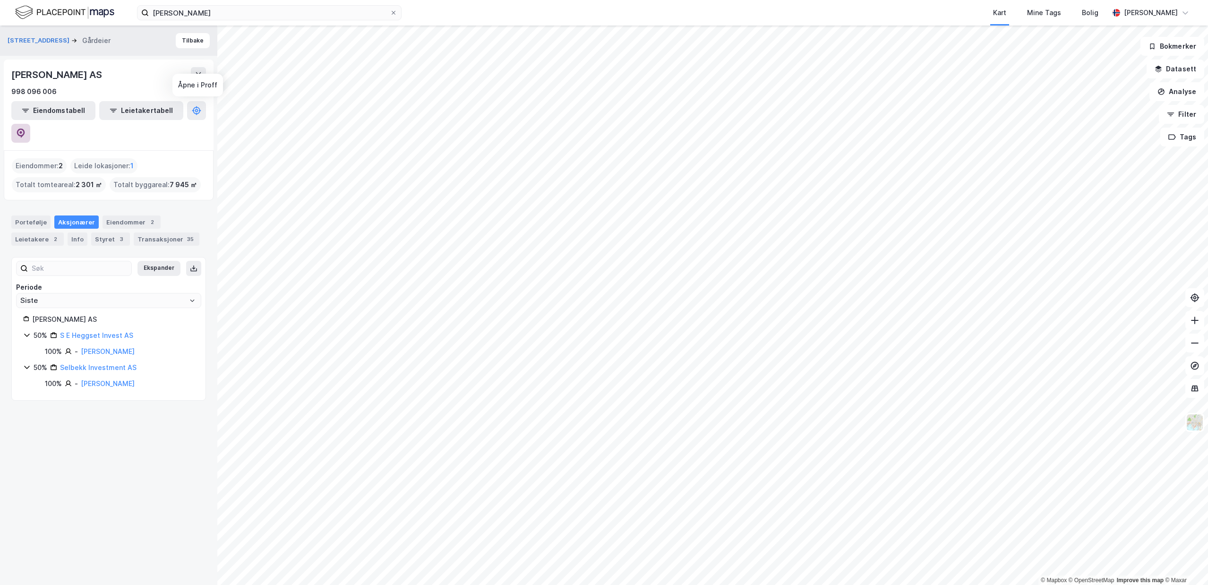
click at [26, 128] on icon at bounding box center [20, 132] width 9 height 9
click at [33, 447] on div "Ilsvikveien 18 Gårdeier Tilbake REN ILSVIKA AS 998 096 006 Eiendomstabell Leiet…" at bounding box center [108, 305] width 217 height 559
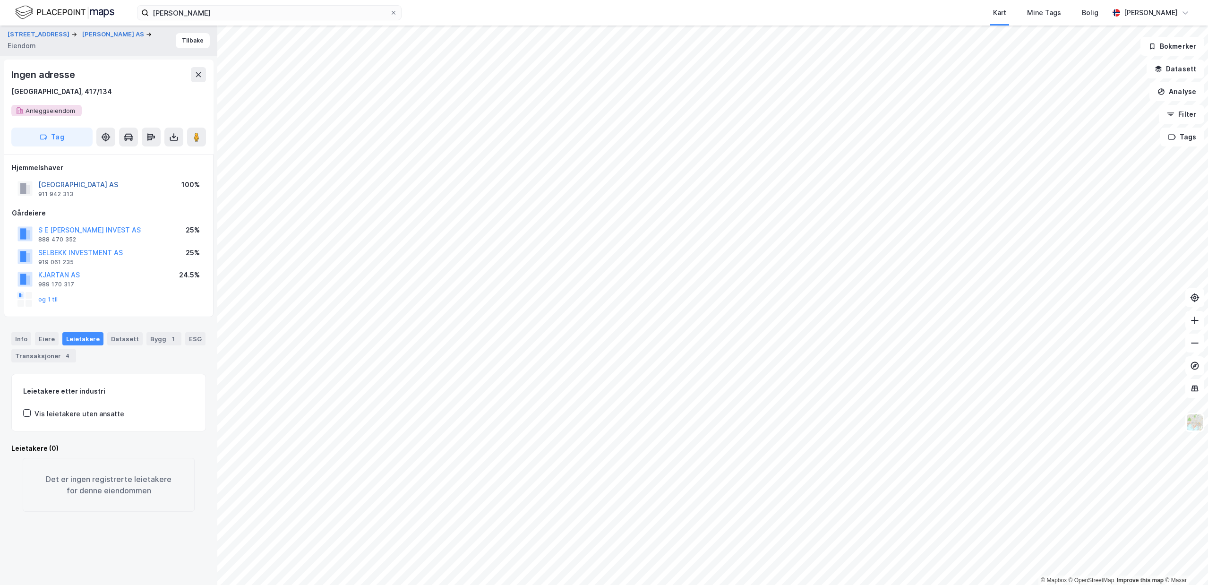
click at [0, 0] on button "[GEOGRAPHIC_DATA] AS" at bounding box center [0, 0] width 0 height 0
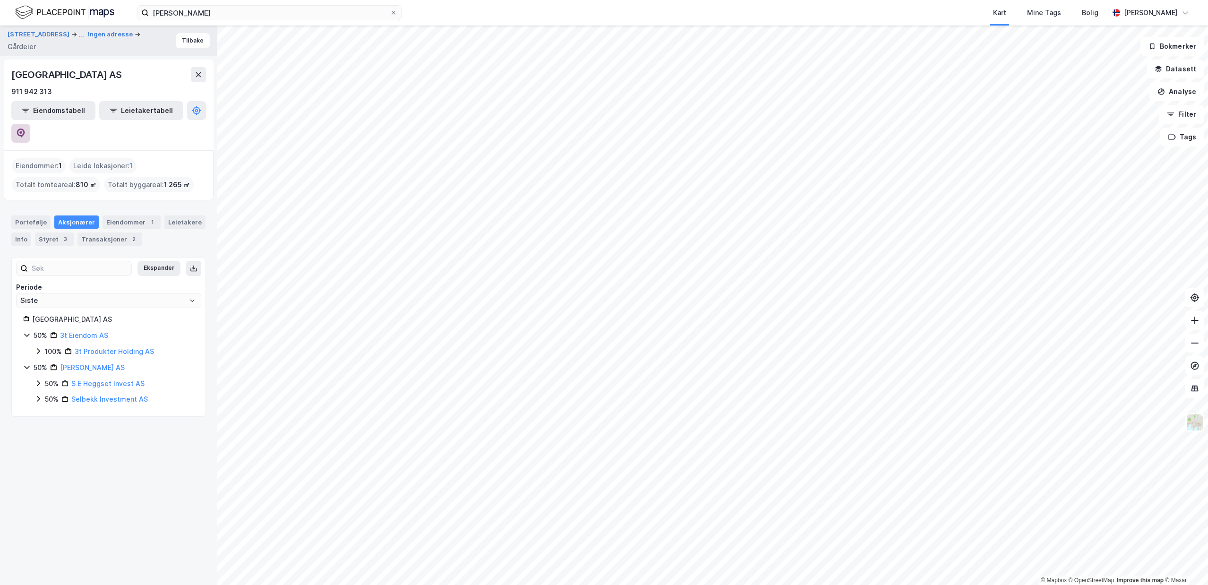
click at [30, 124] on button at bounding box center [20, 133] width 19 height 19
